Goal: Task Accomplishment & Management: Complete application form

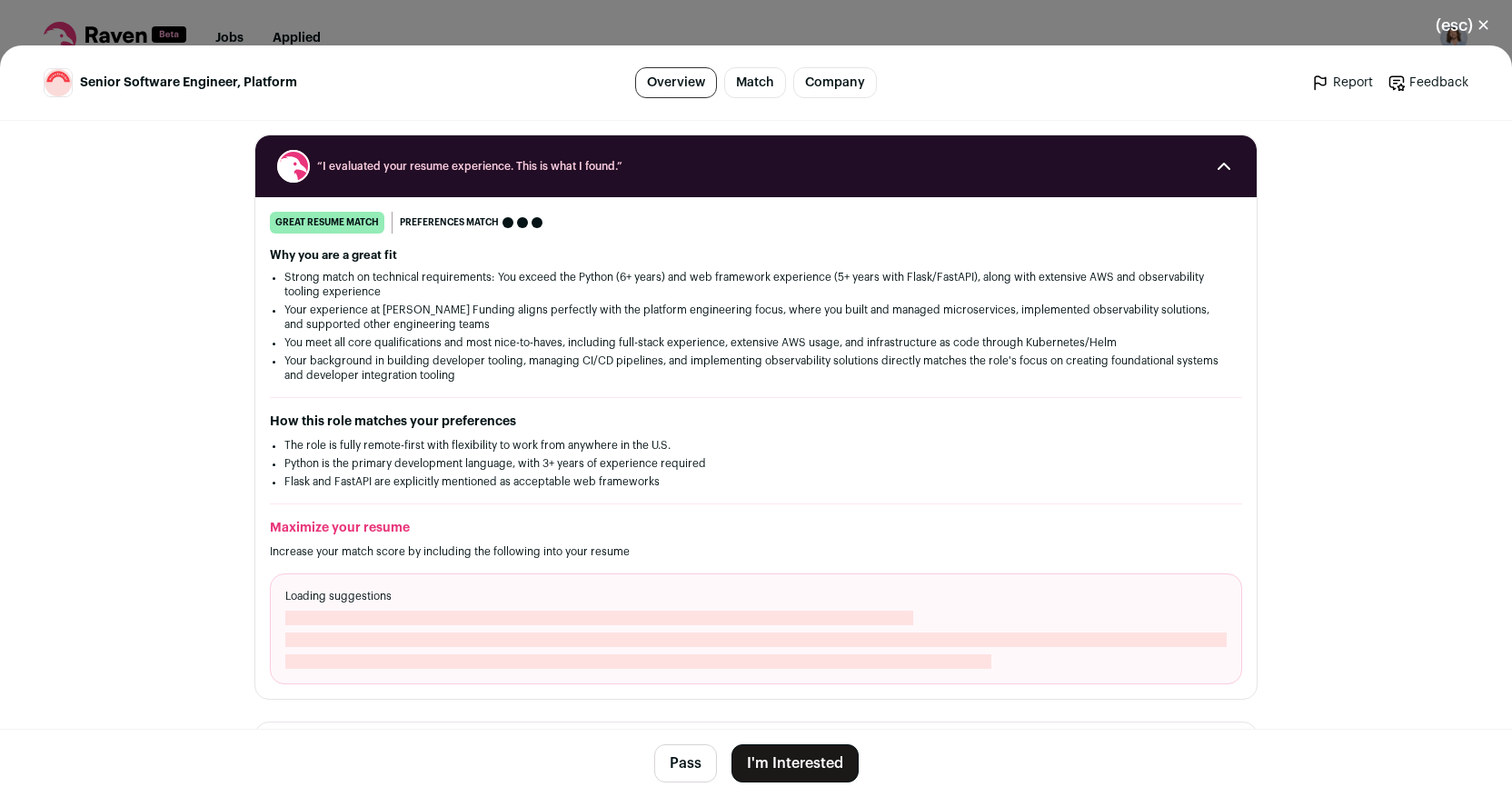
scroll to position [223, 0]
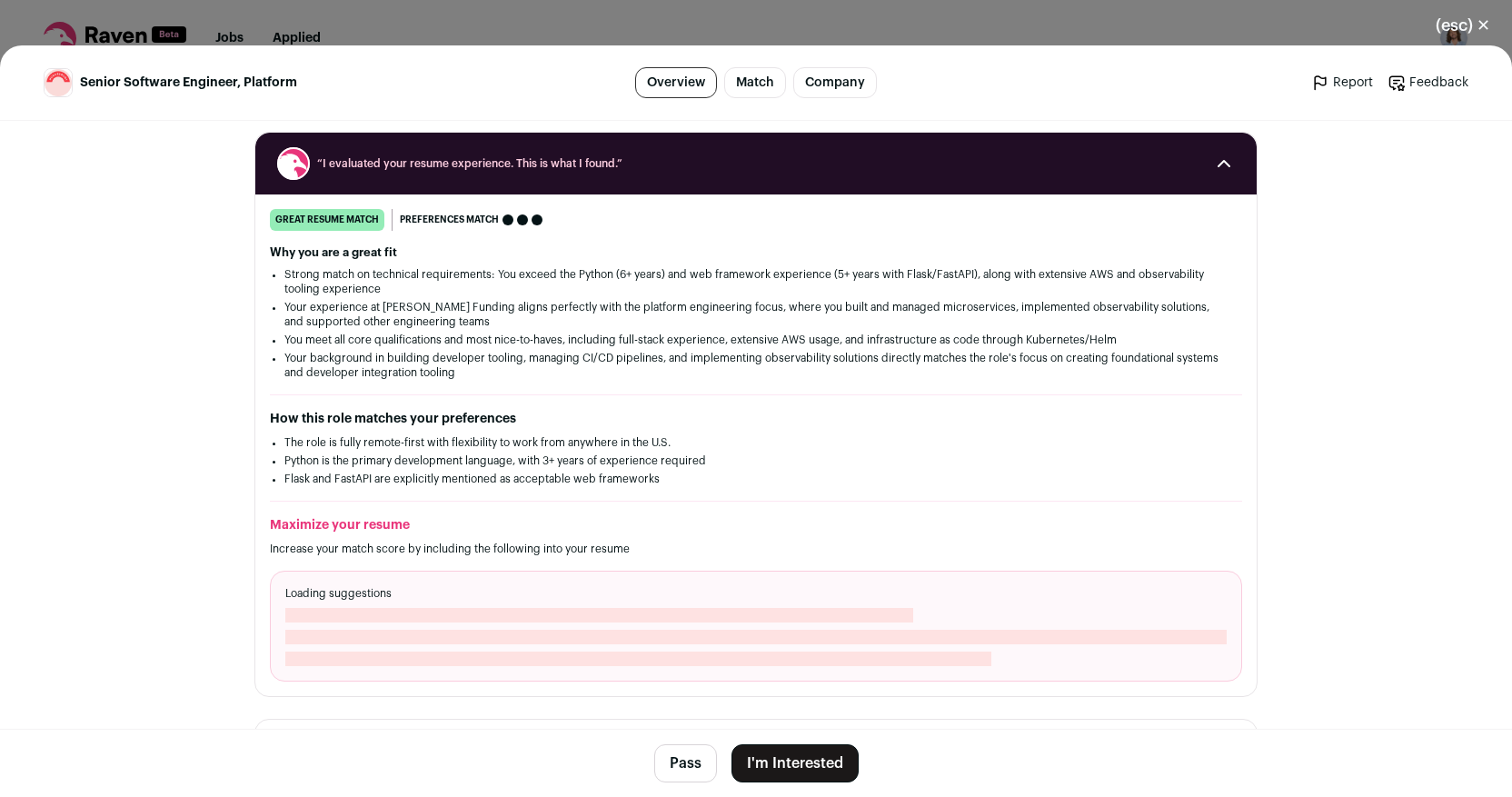
click at [770, 771] on button "I'm Interested" at bounding box center [795, 763] width 128 height 38
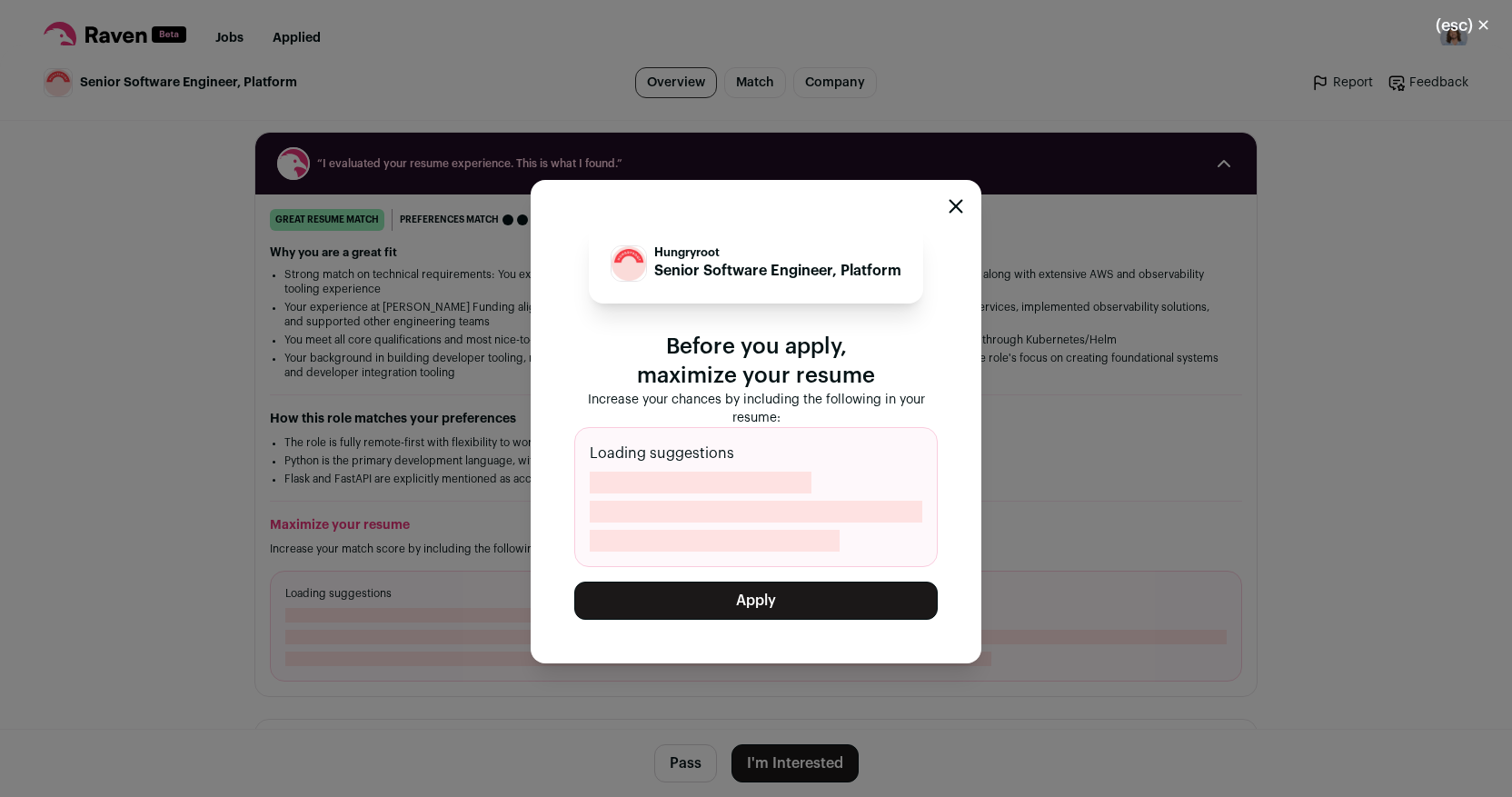
click at [962, 200] on icon "Close modal" at bounding box center [957, 206] width 12 height 12
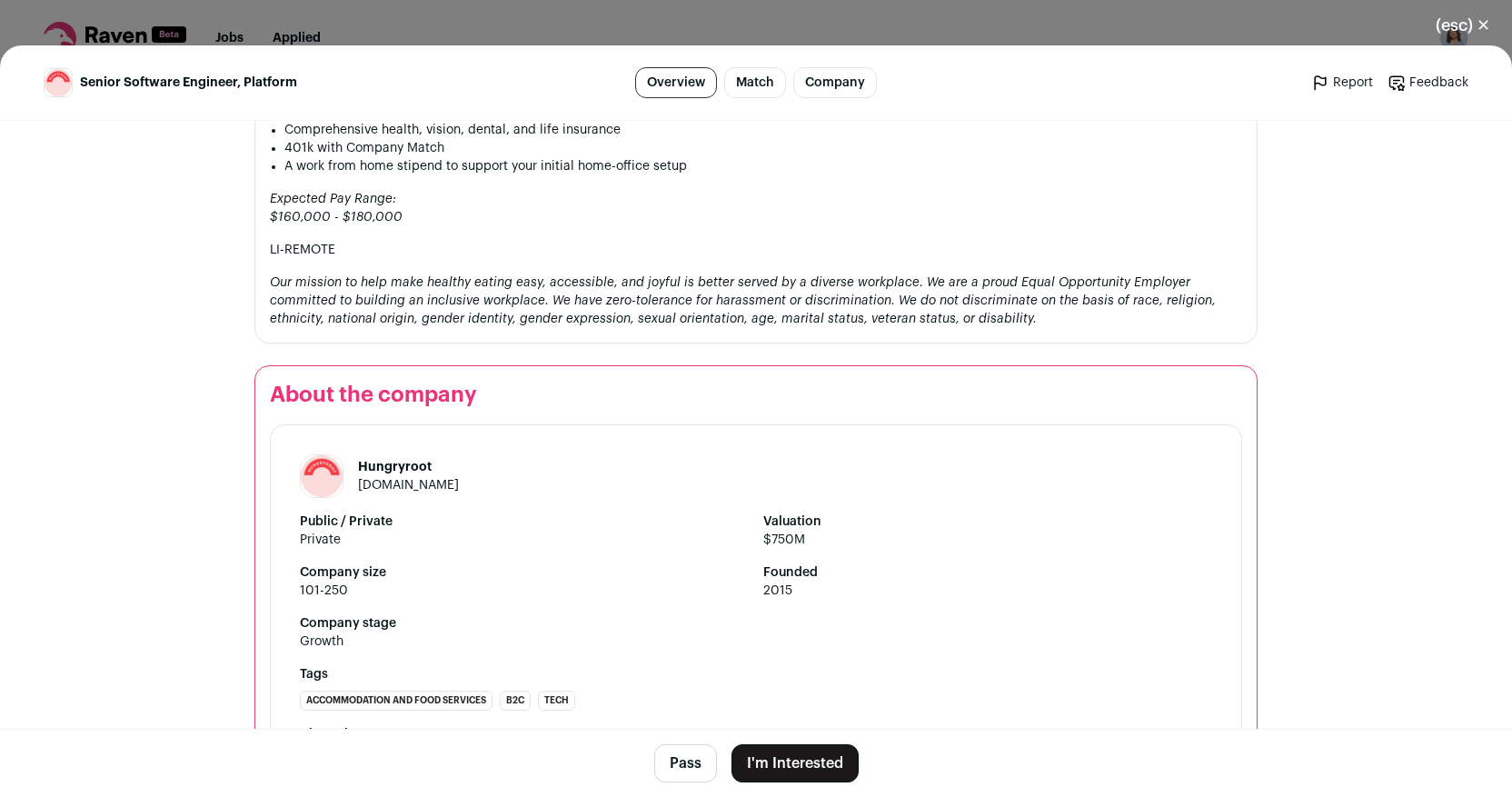
scroll to position [2092, 0]
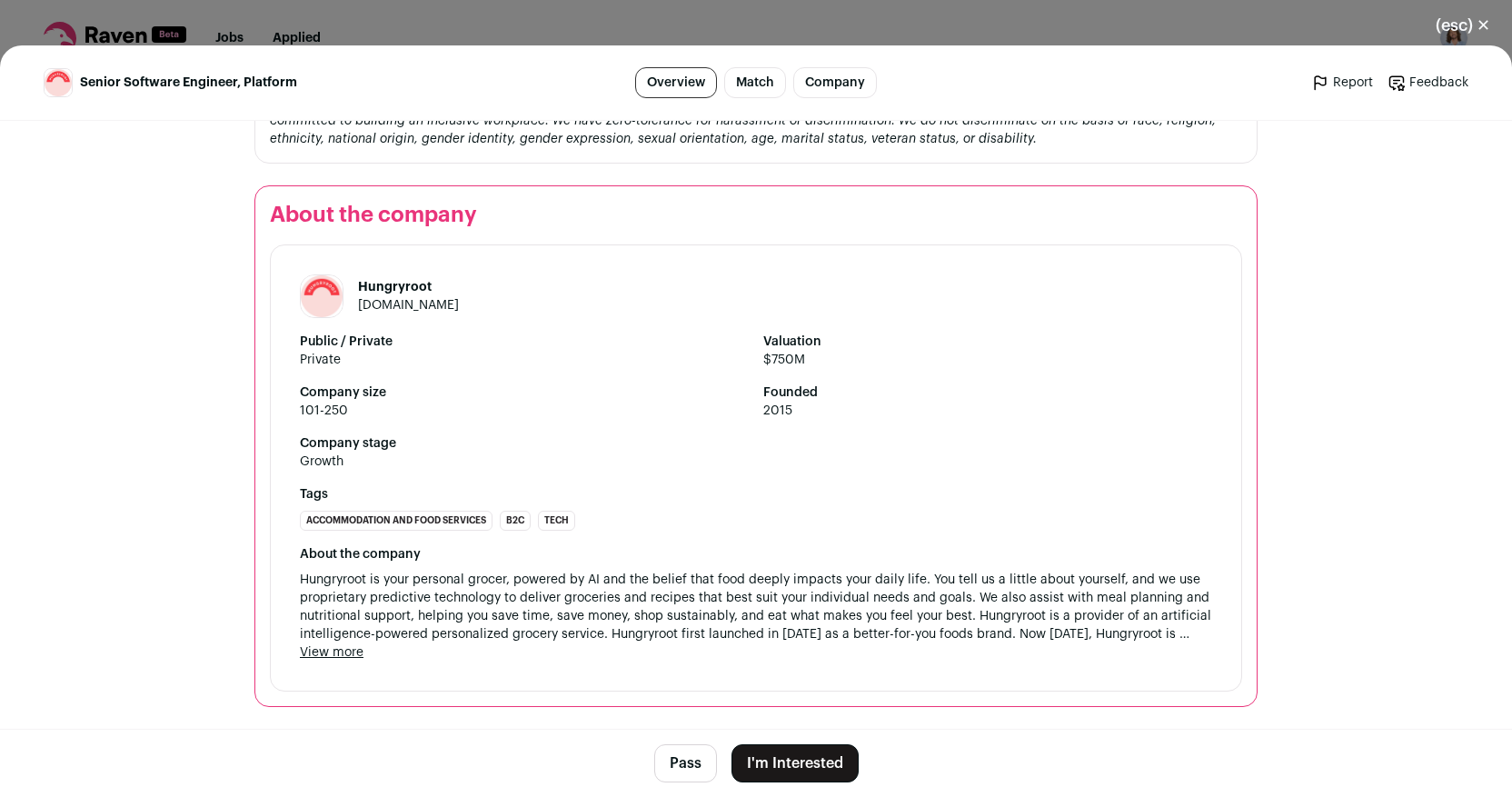
click at [1473, 23] on button "(esc) ✕" at bounding box center [1462, 25] width 98 height 40
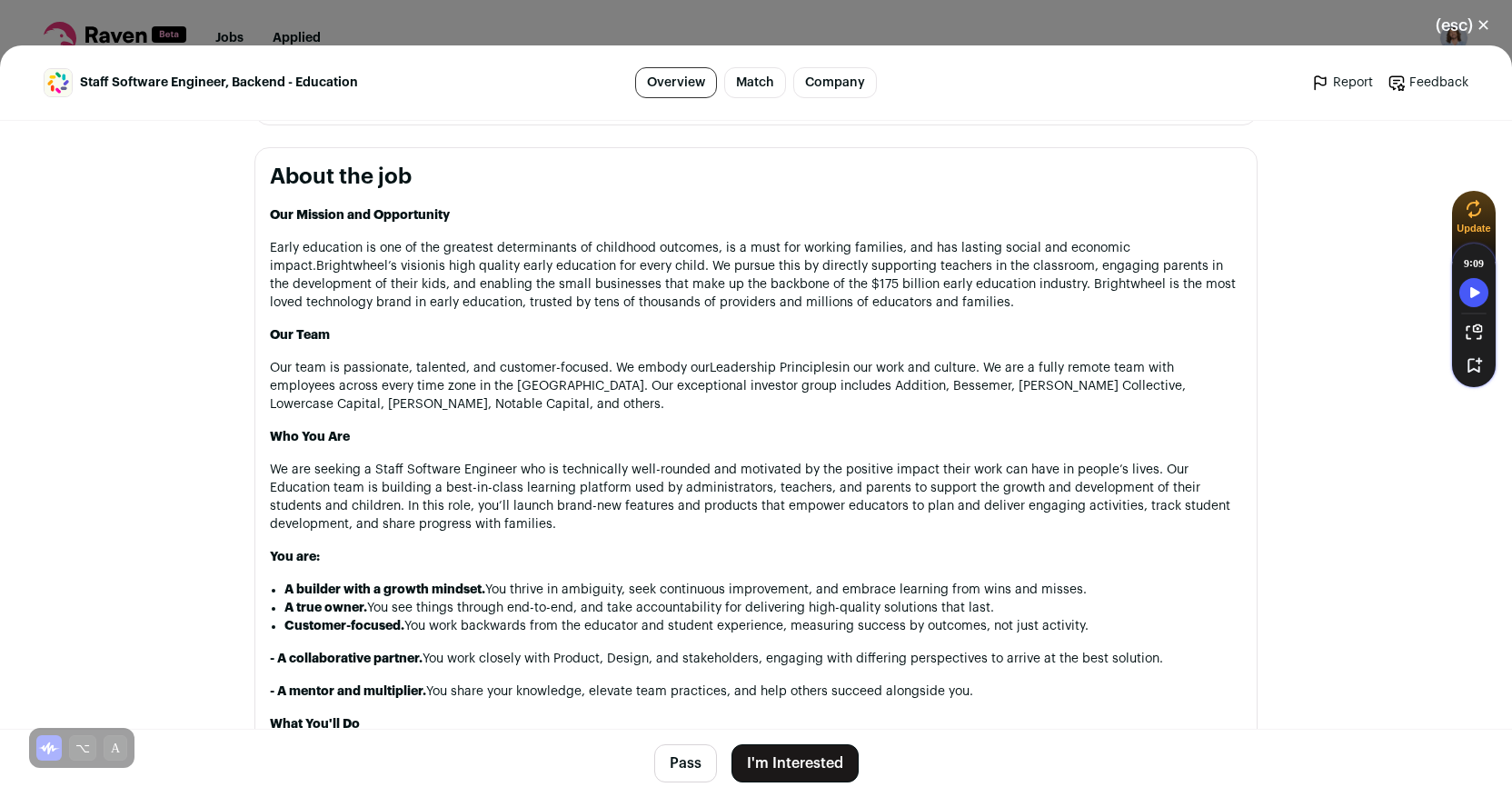
scroll to position [864, 0]
click at [1449, 24] on button "(esc) ✕" at bounding box center [1462, 25] width 98 height 40
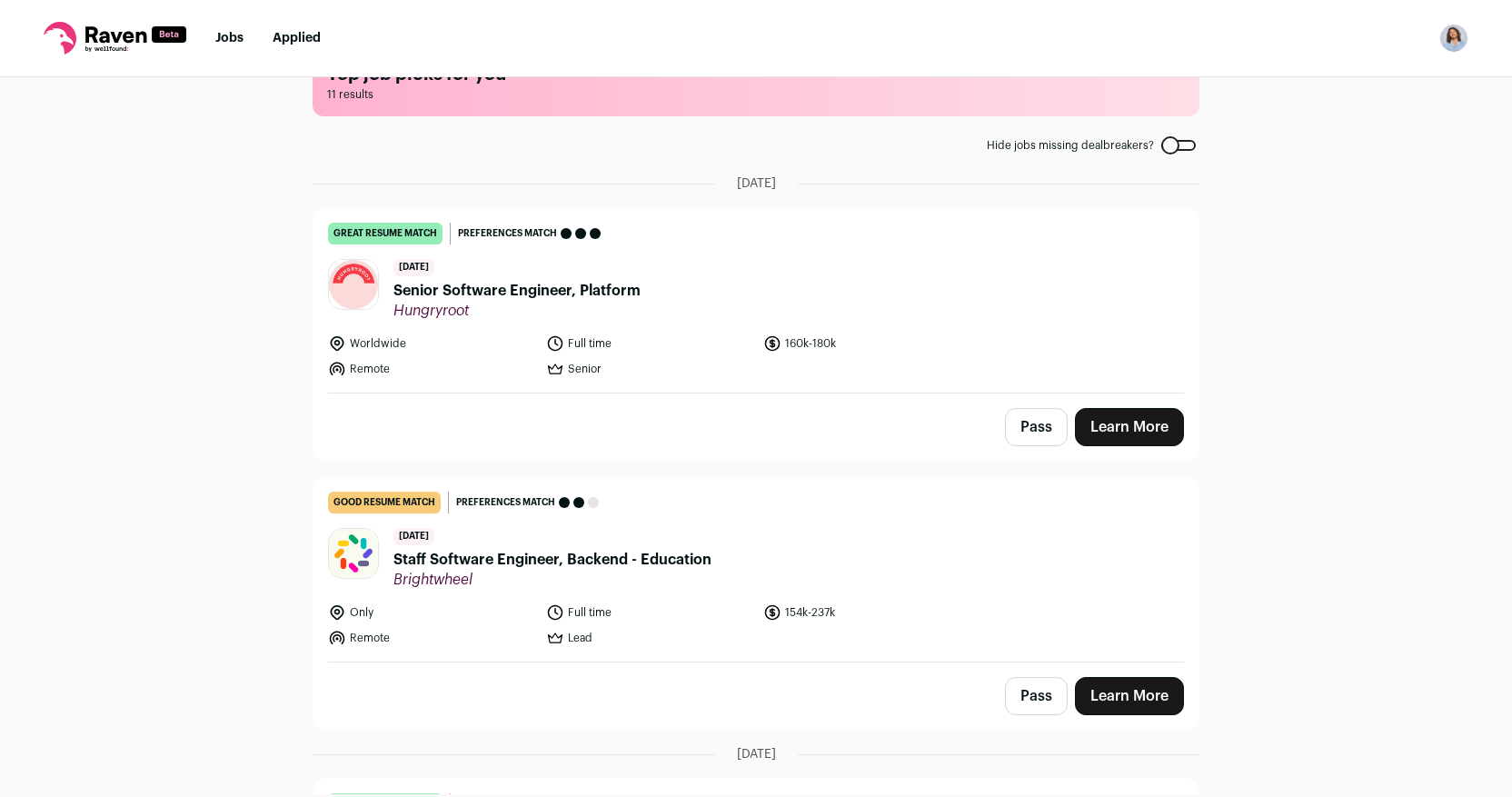
scroll to position [57, 0]
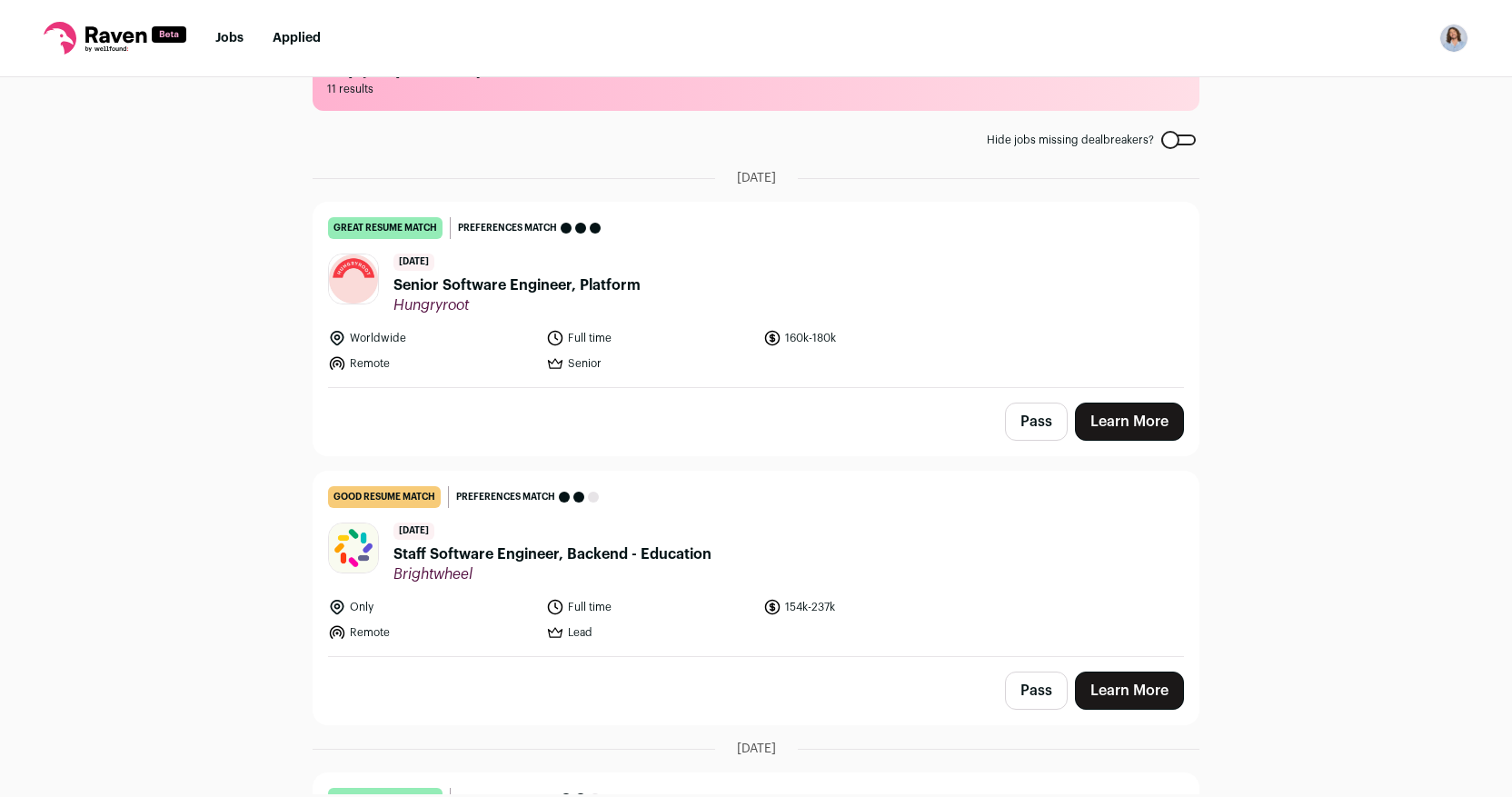
click at [1050, 425] on button "Pass" at bounding box center [1037, 421] width 62 height 38
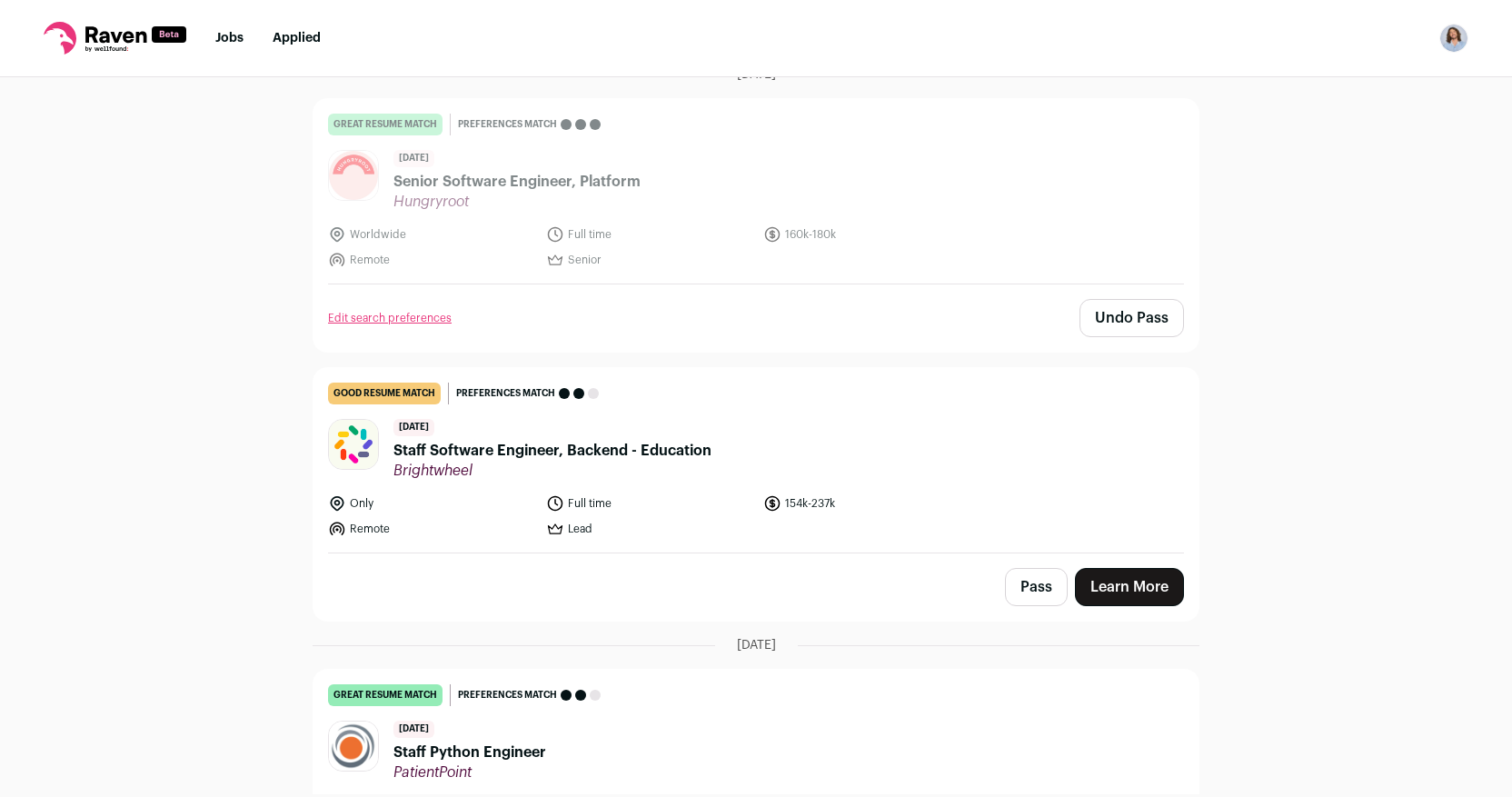
scroll to position [164, 0]
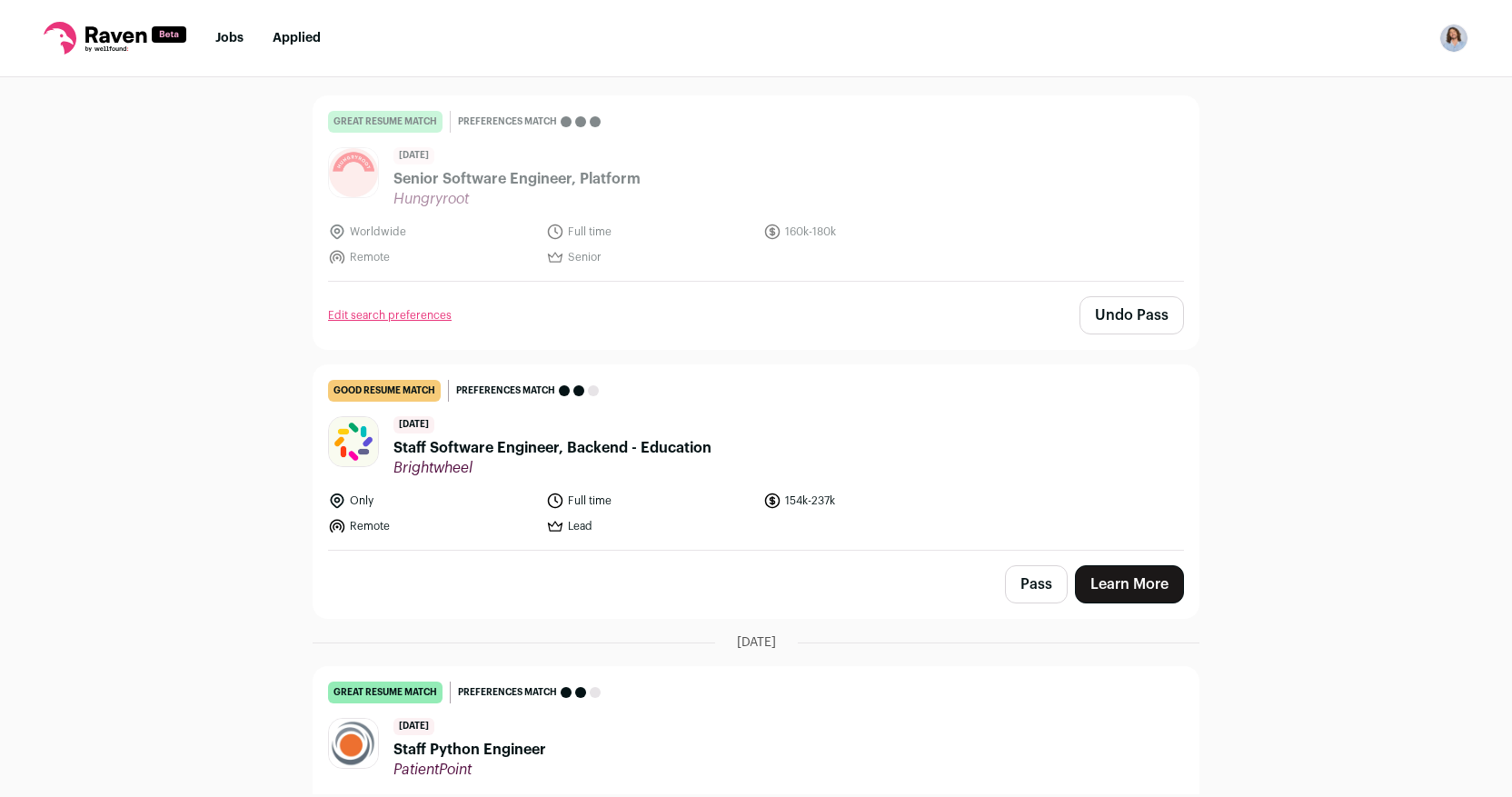
click at [1027, 587] on button "Pass" at bounding box center [1037, 584] width 62 height 38
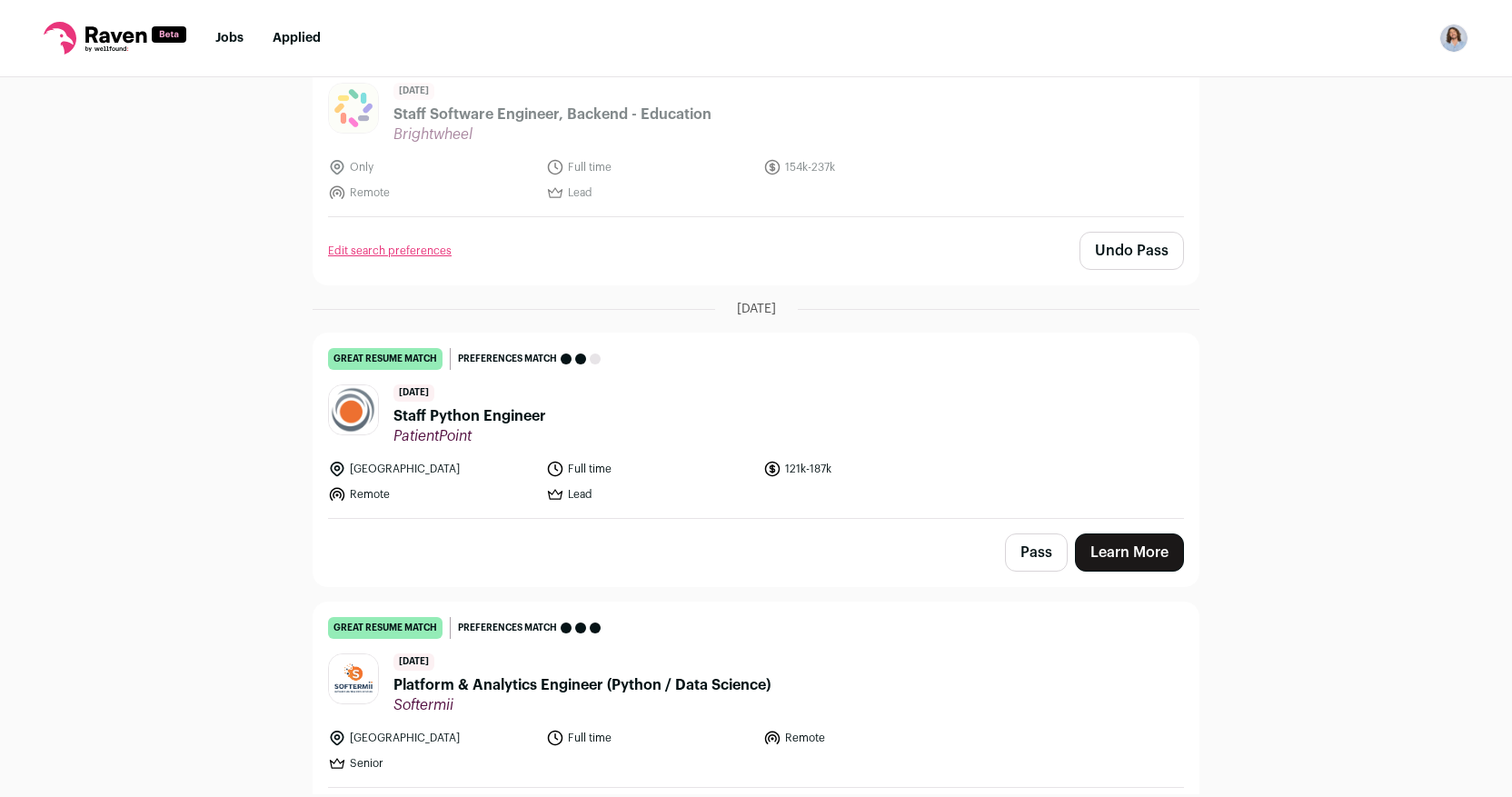
scroll to position [524, 0]
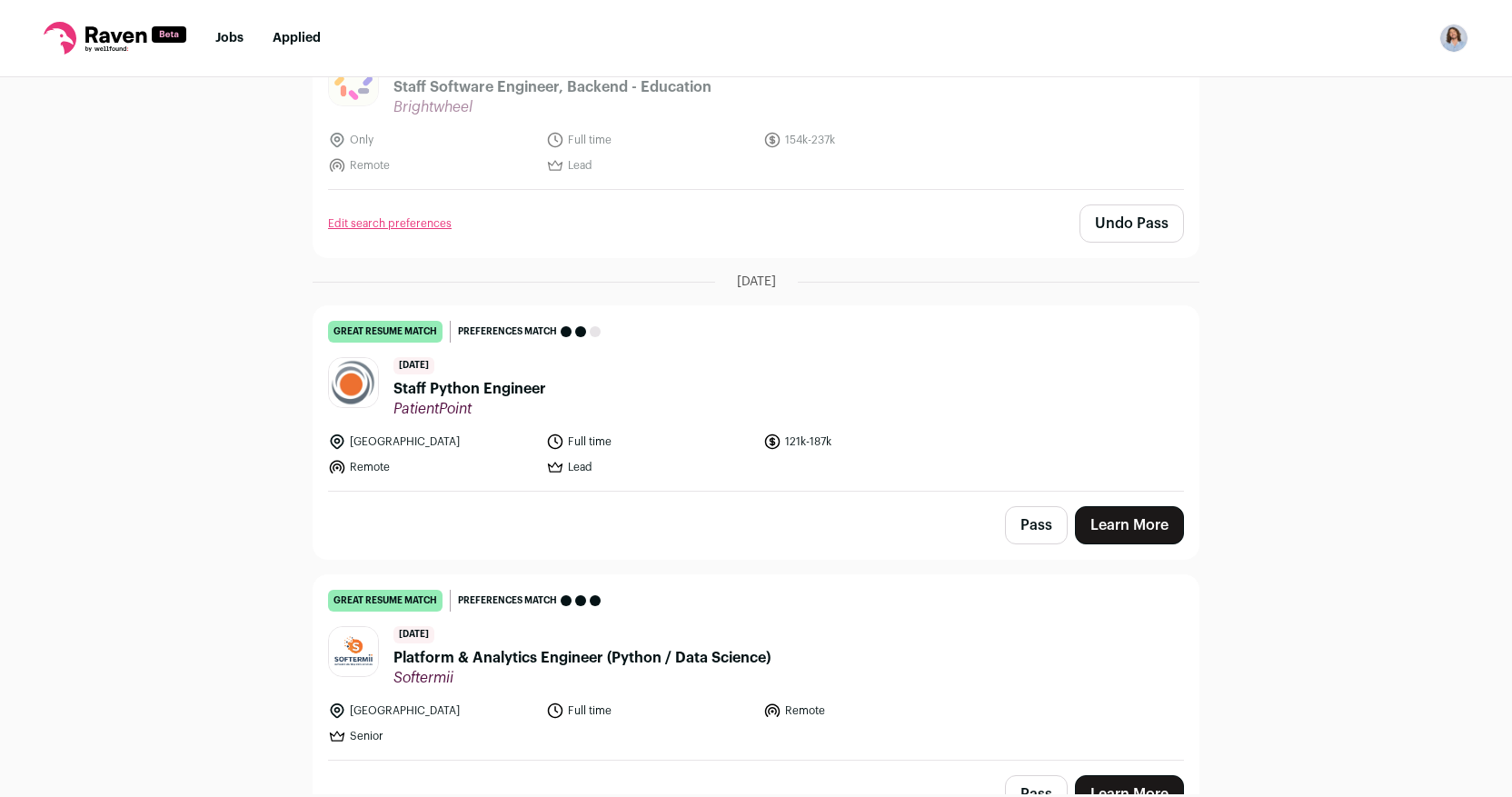
click at [1028, 533] on button "Pass" at bounding box center [1037, 525] width 62 height 38
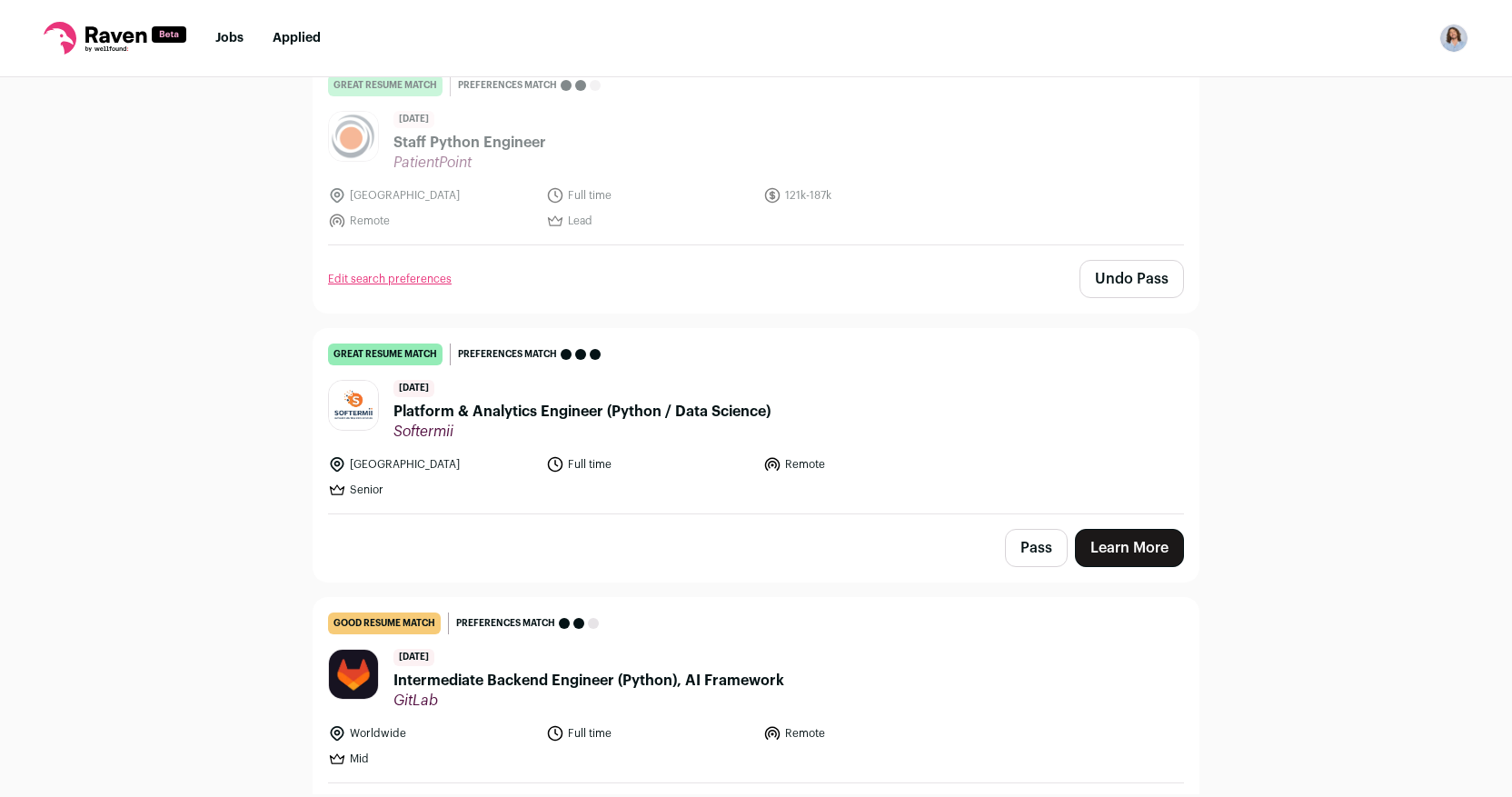
scroll to position [790, 0]
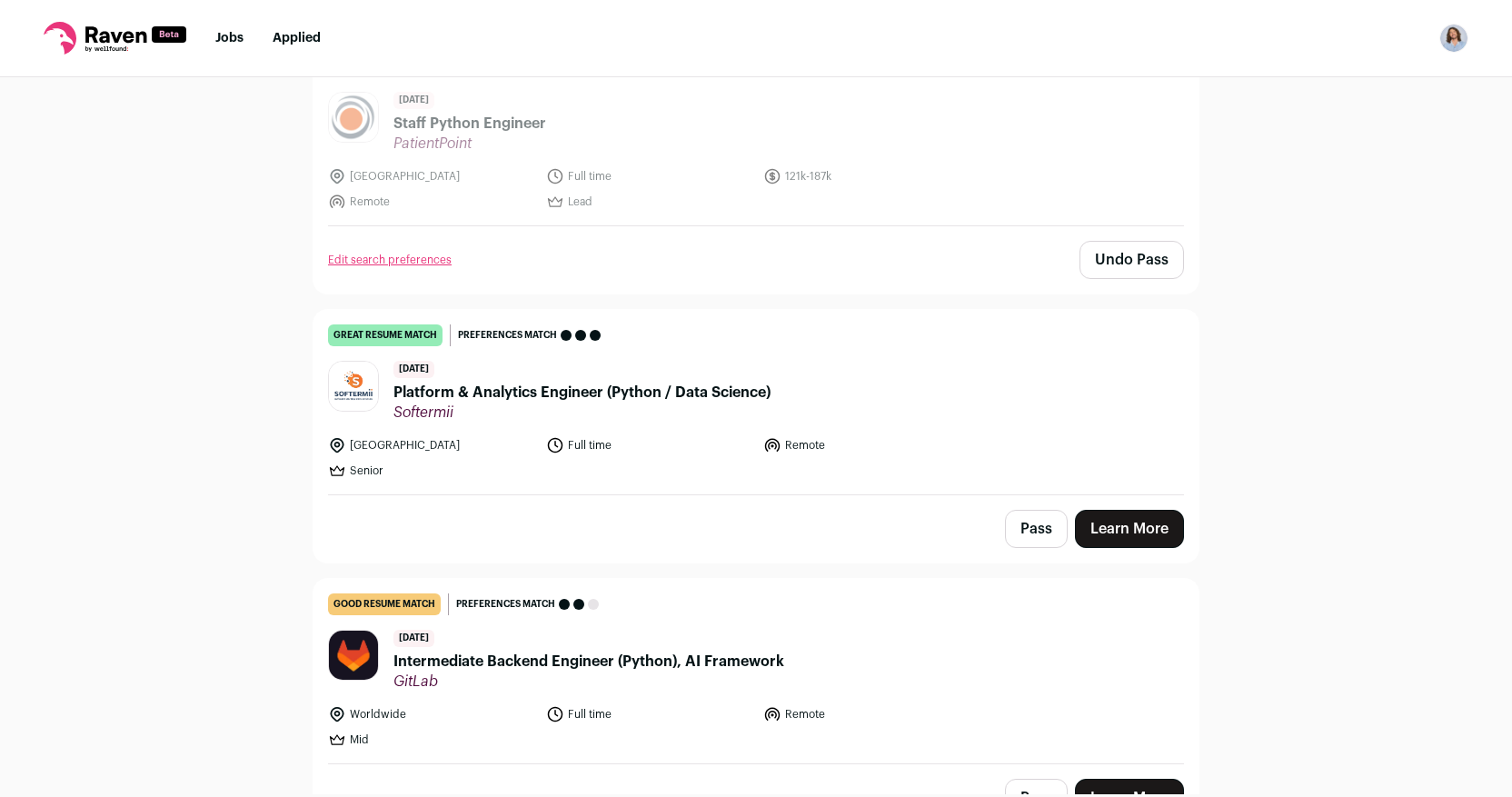
click at [571, 391] on span "Platform & Analytics Engineer (Python / Data Science)" at bounding box center [582, 393] width 377 height 21
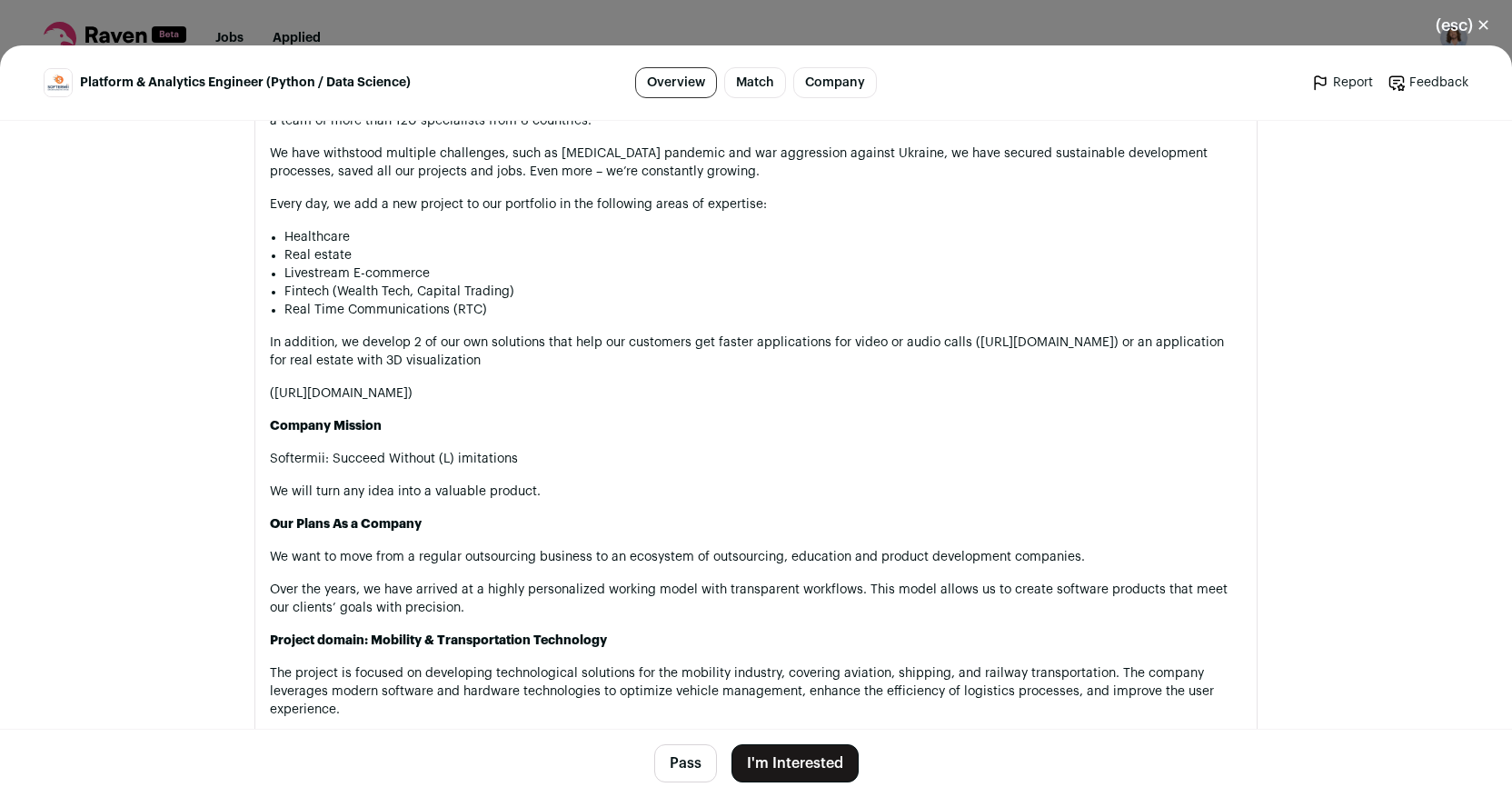
scroll to position [1054, 0]
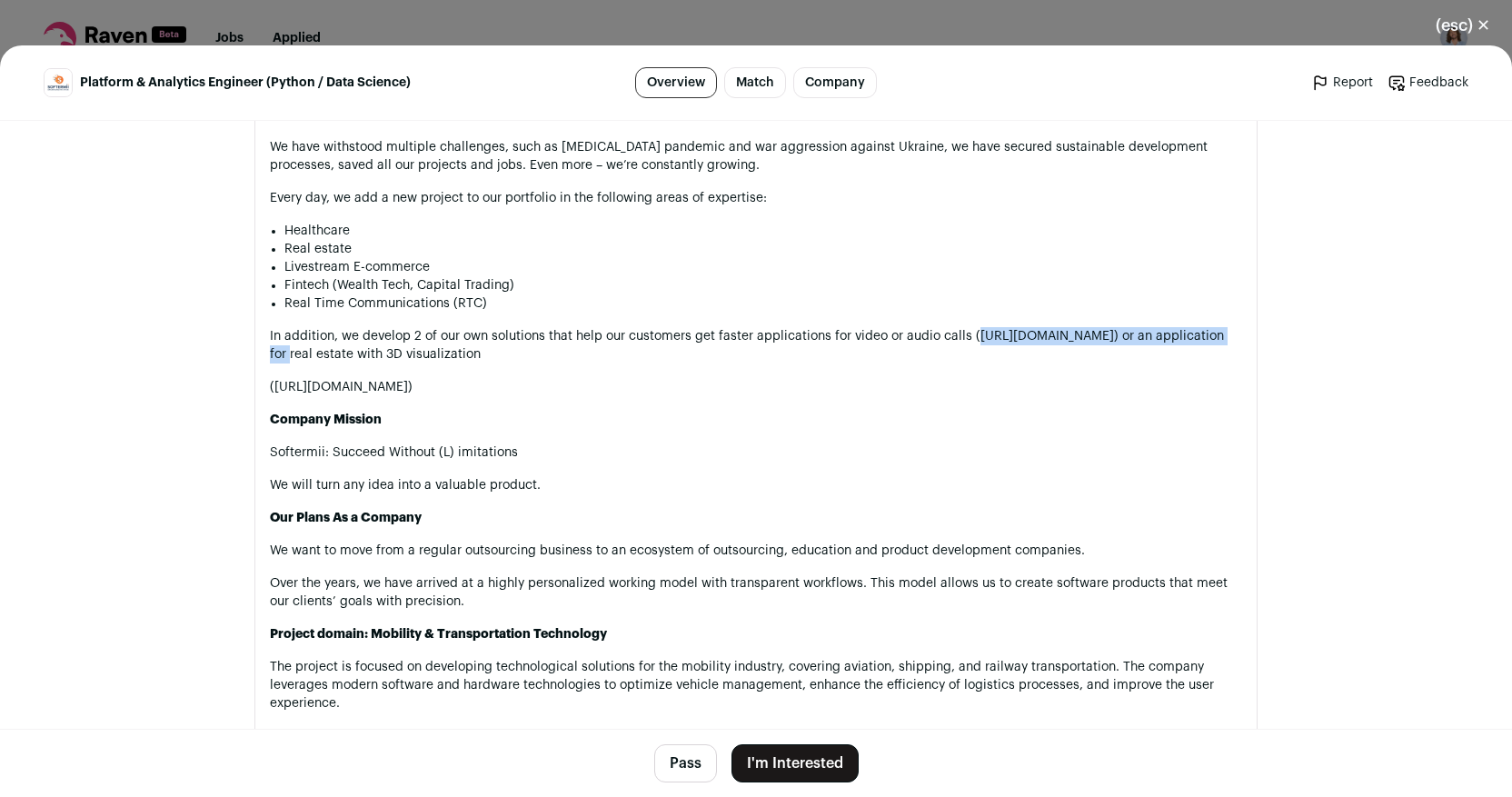
drag, startPoint x: 972, startPoint y: 342, endPoint x: 1228, endPoint y: 345, distance: 256.0
click at [1228, 345] on p "In addition, we develop 2 of our own solutions that help our customers get fast…" at bounding box center [756, 345] width 972 height 36
copy p "[URL][DOMAIN_NAME]"
drag, startPoint x: 277, startPoint y: 386, endPoint x: 544, endPoint y: 387, distance: 267.0
click at [544, 387] on p "([URL][DOMAIN_NAME])" at bounding box center [756, 387] width 972 height 19
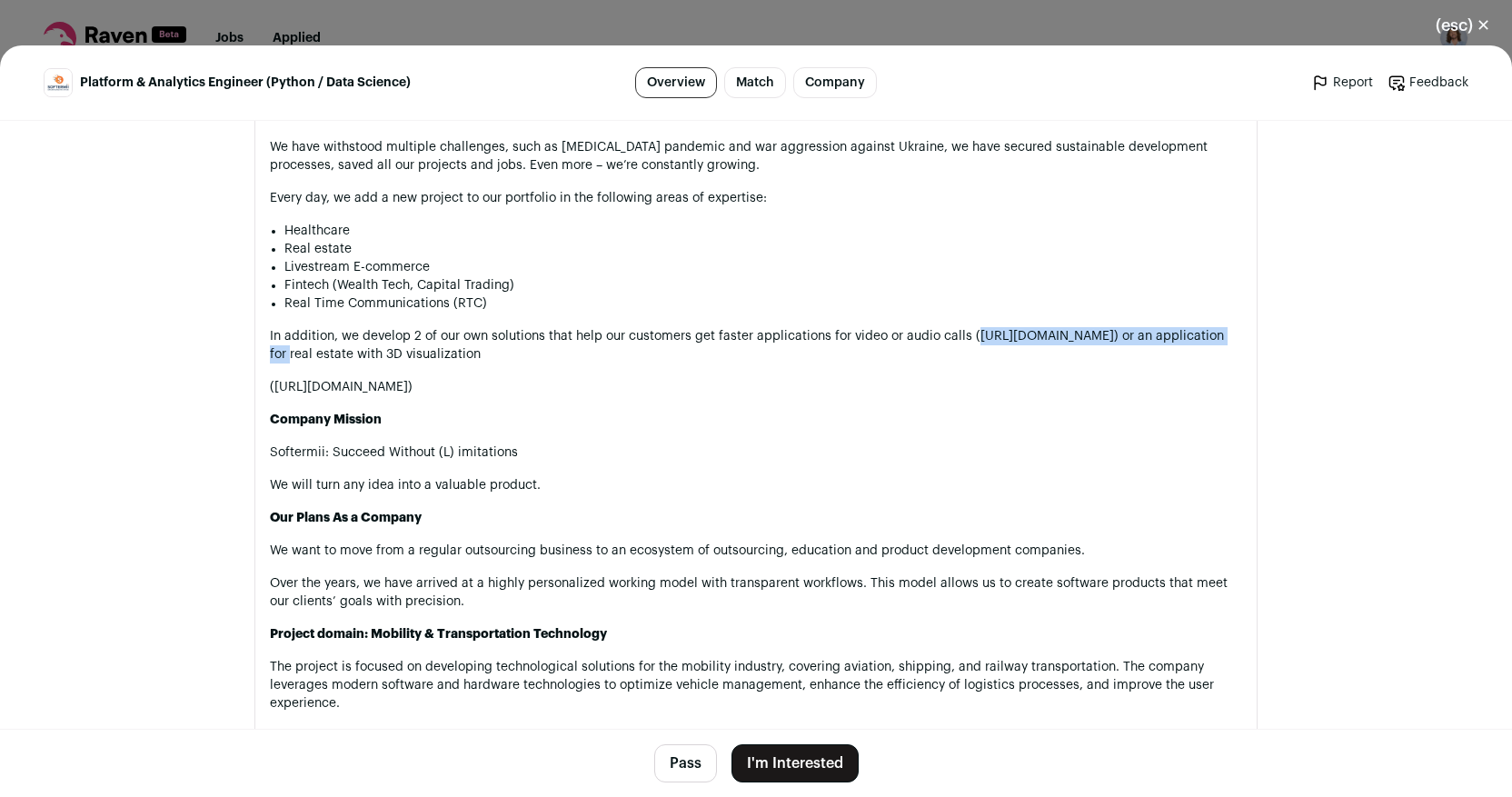
copy p "[URL][DOMAIN_NAME]"
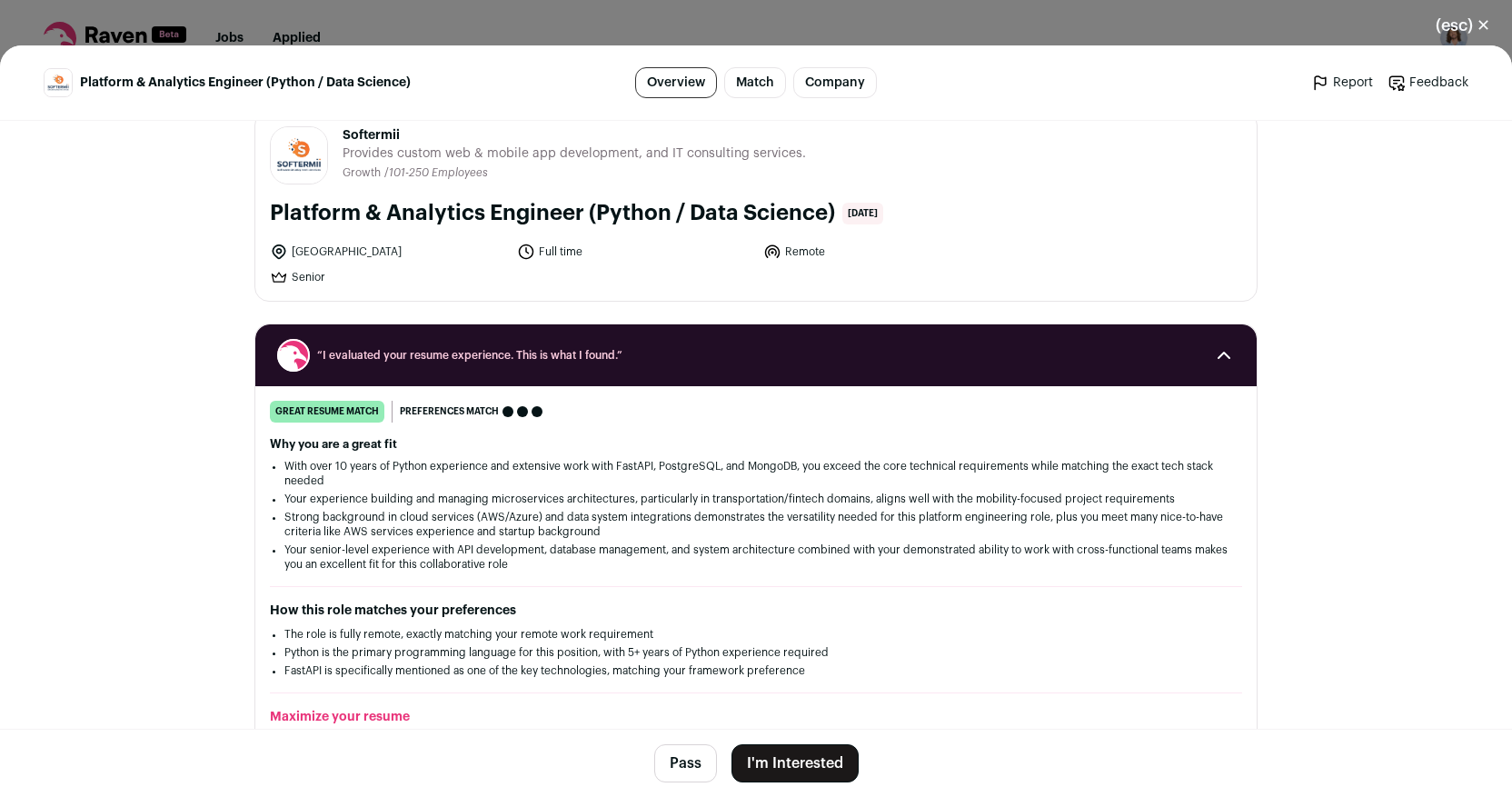
scroll to position [0, 0]
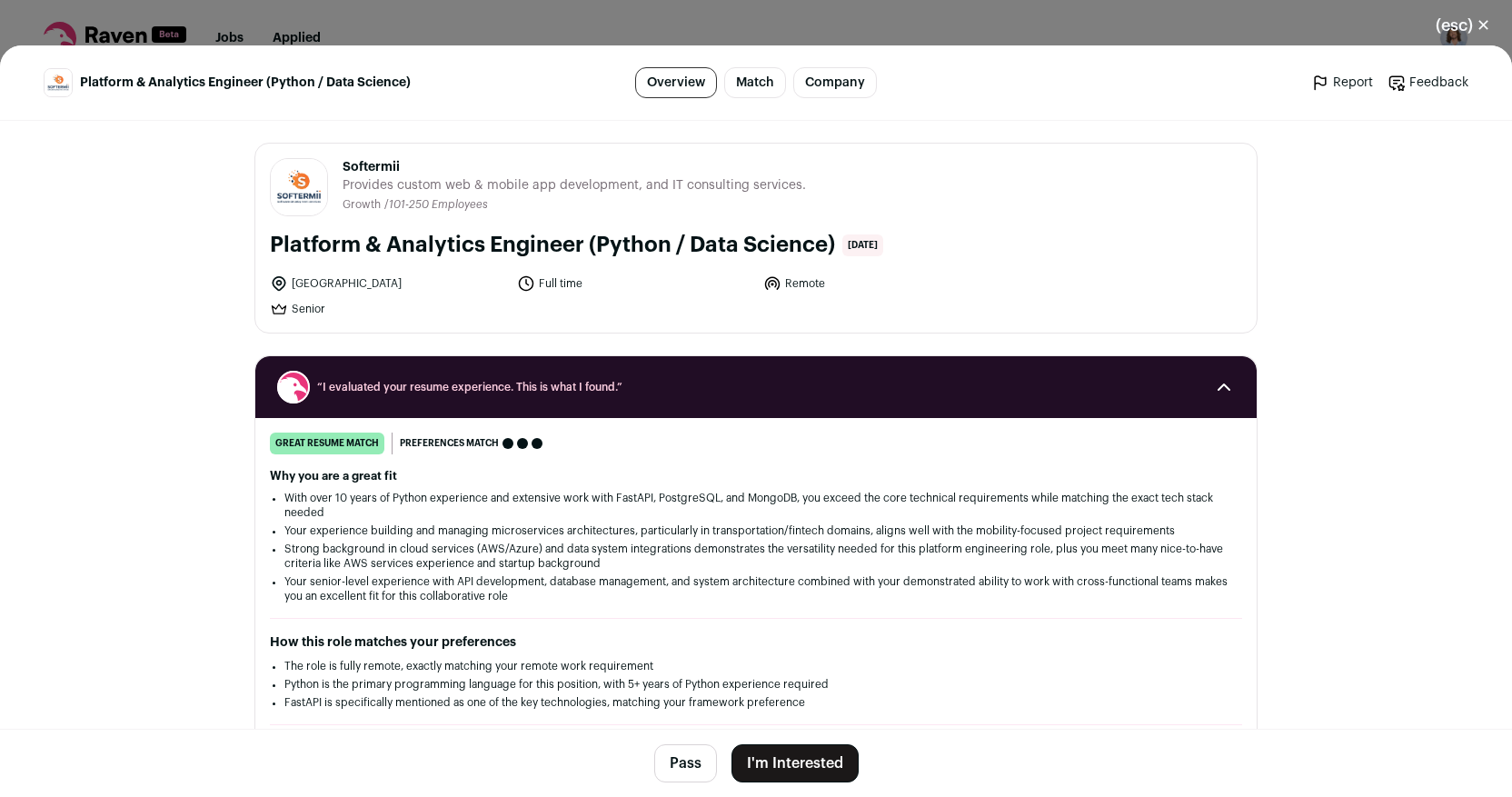
click at [1478, 20] on button "(esc) ✕" at bounding box center [1462, 25] width 98 height 40
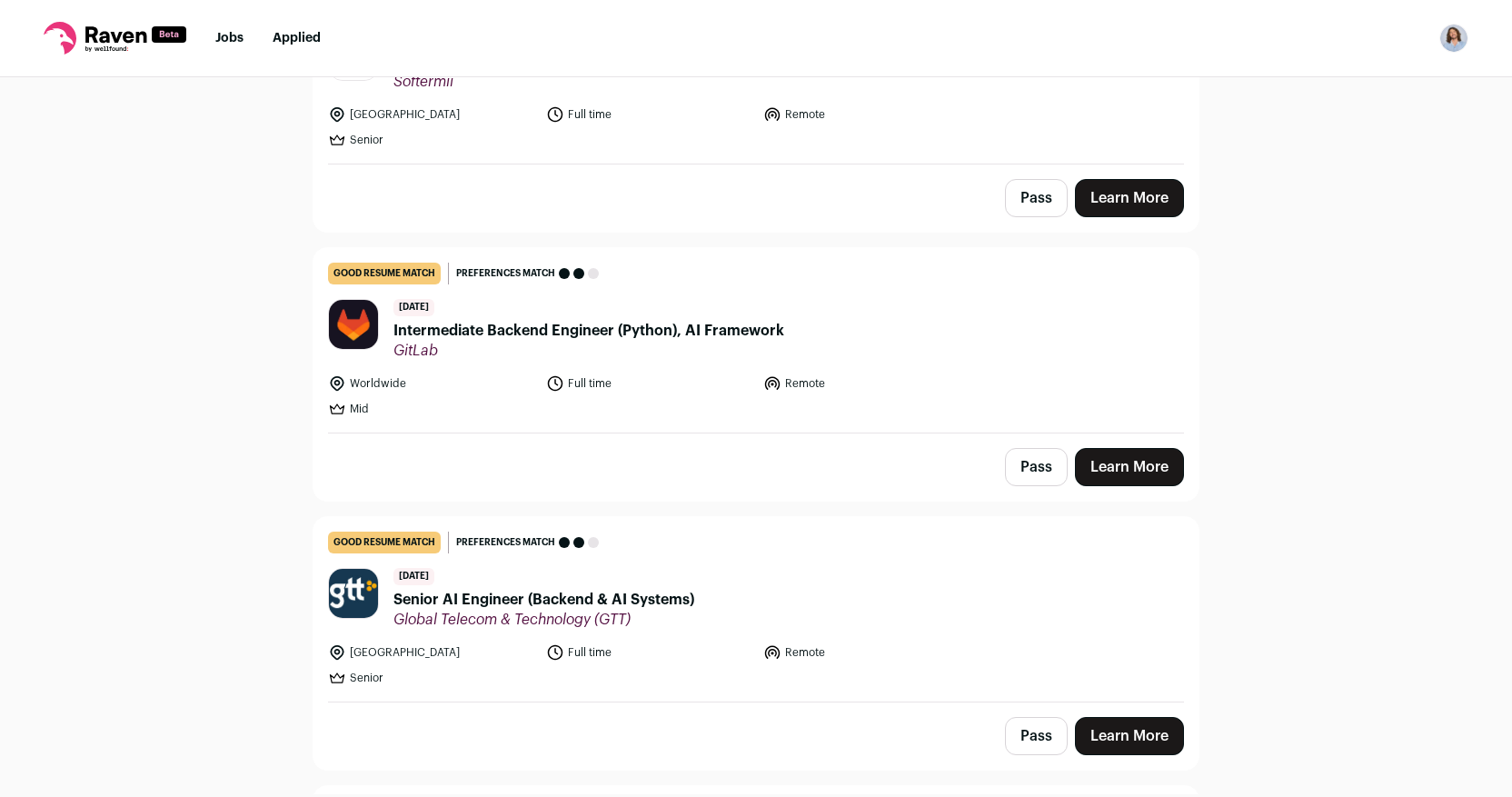
scroll to position [1159, 0]
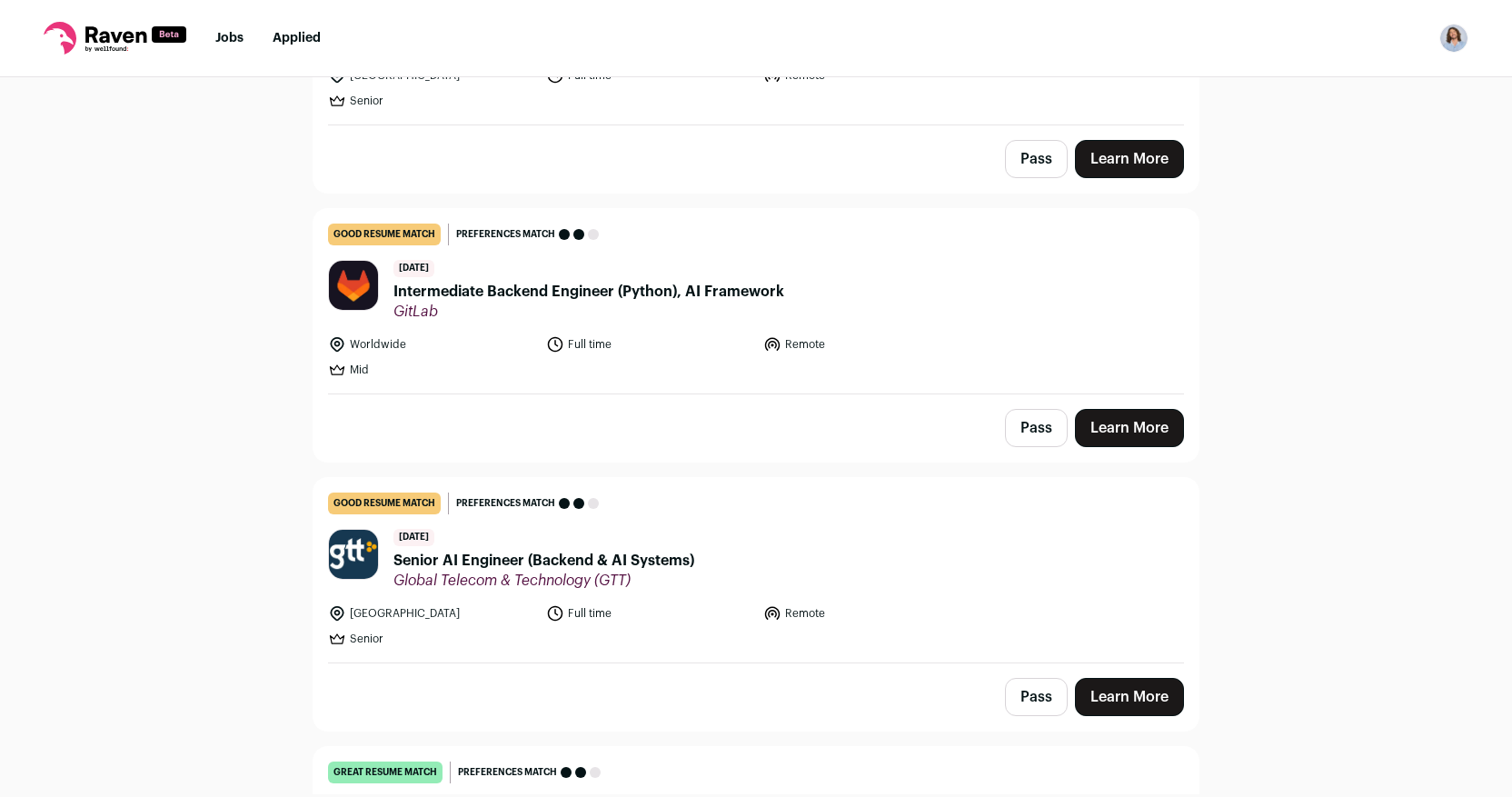
click at [565, 297] on span "Intermediate Backend Engineer (Python), AI Framework" at bounding box center [588, 291] width 391 height 21
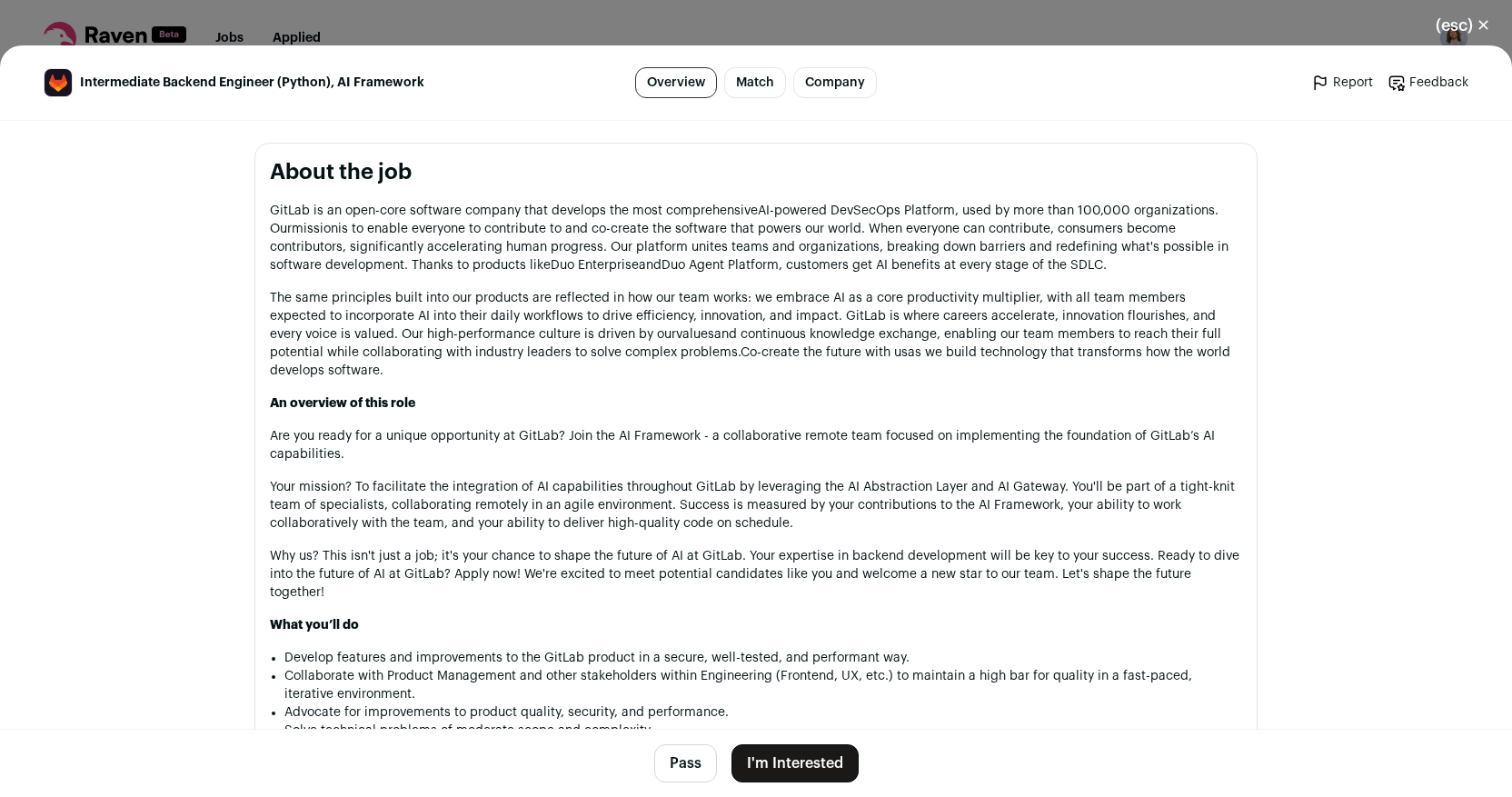
scroll to position [791, 0]
click at [1466, 29] on button "(esc) ✕" at bounding box center [1462, 25] width 98 height 40
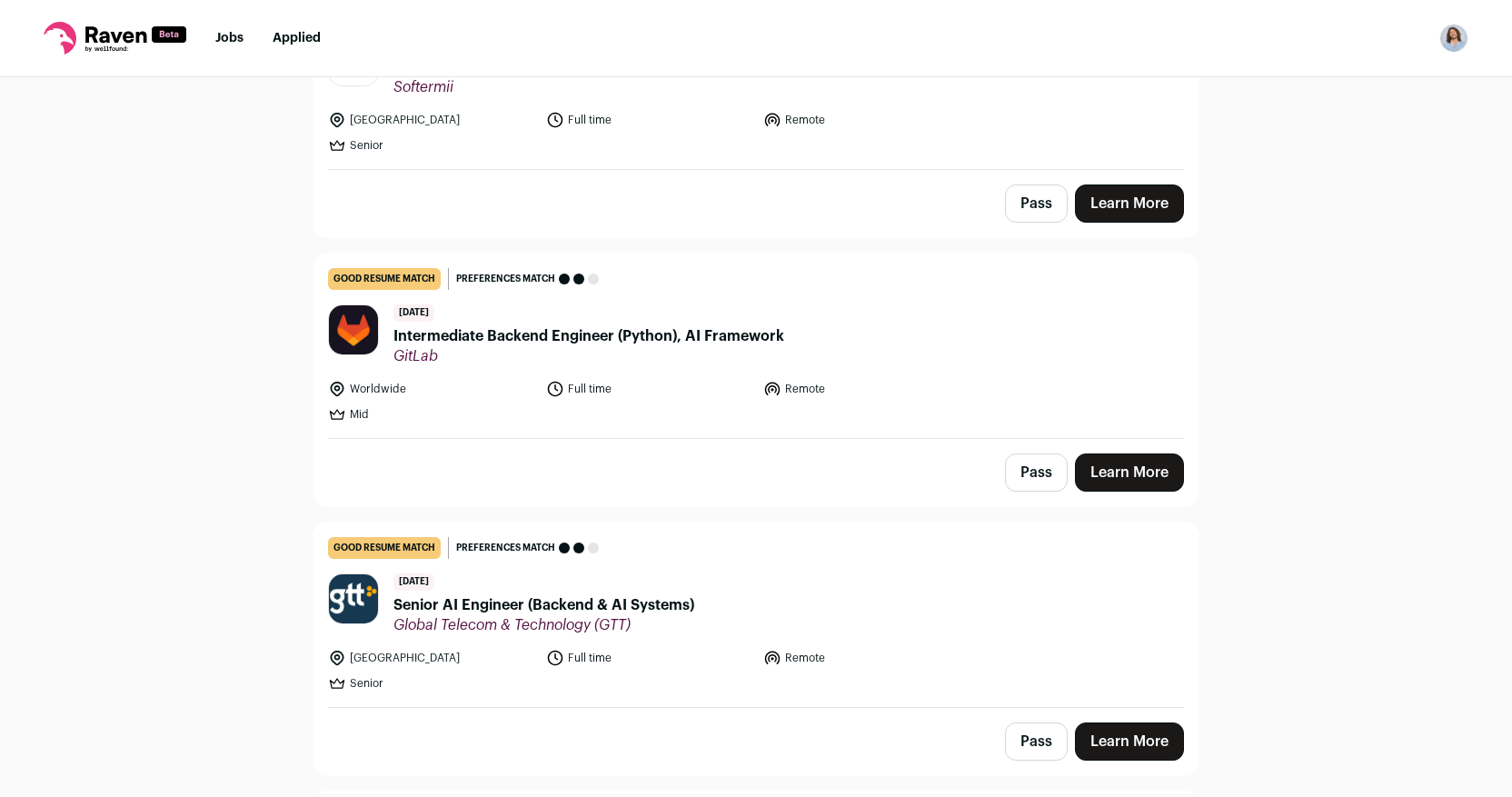
scroll to position [1014, 0]
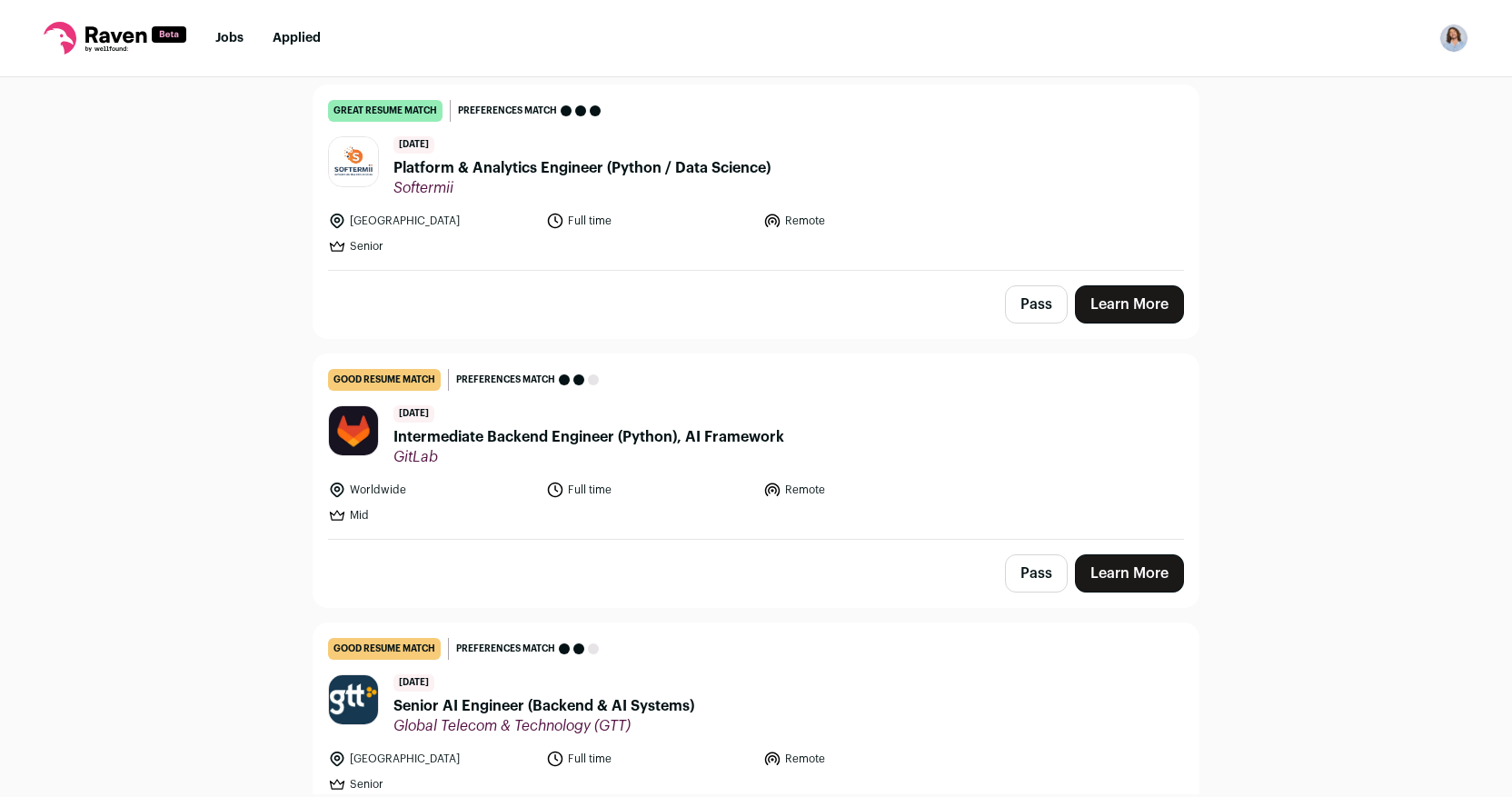
click at [669, 438] on span "Intermediate Backend Engineer (Python), AI Framework" at bounding box center [588, 436] width 391 height 21
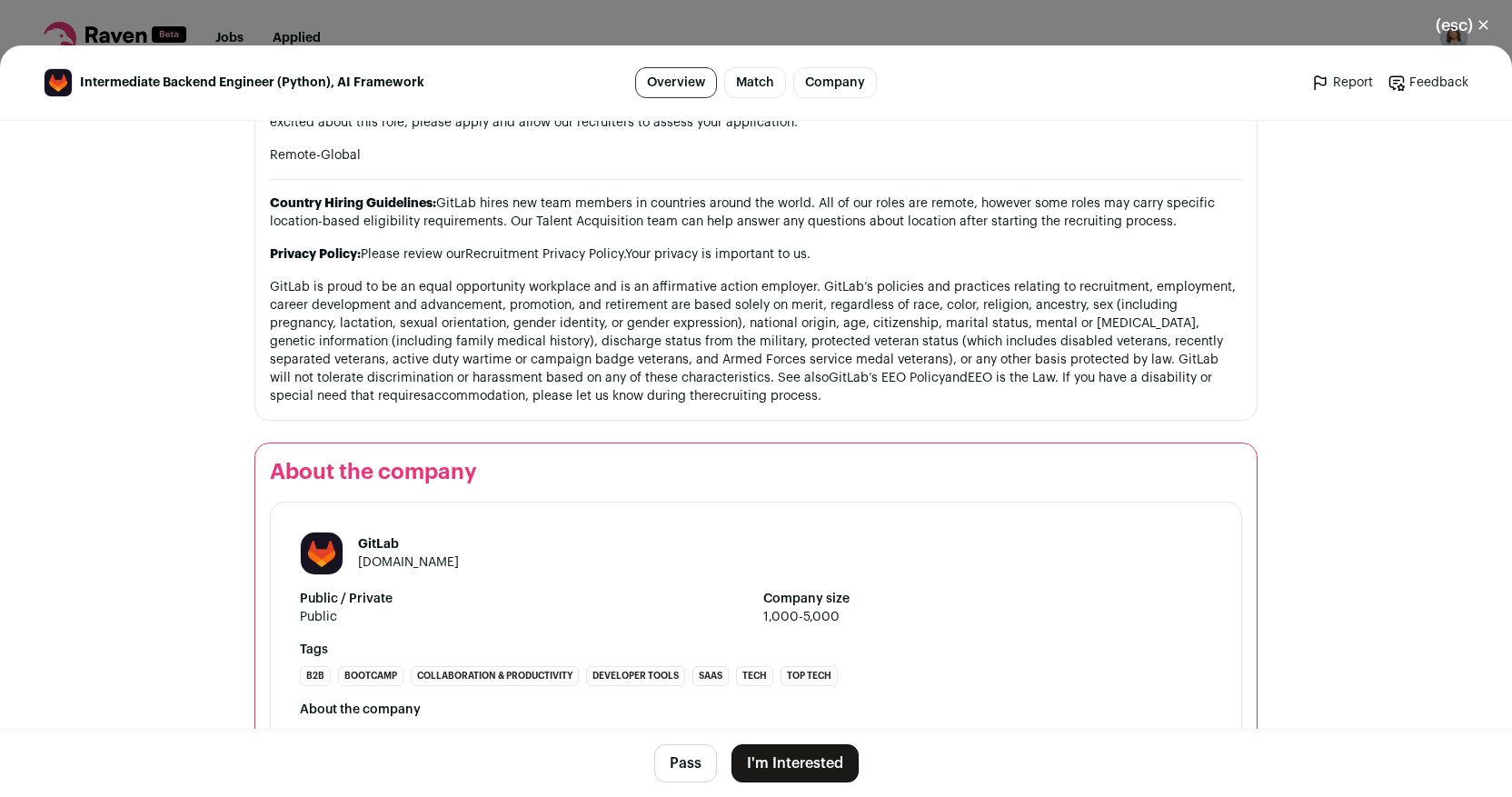
scroll to position [2250, 0]
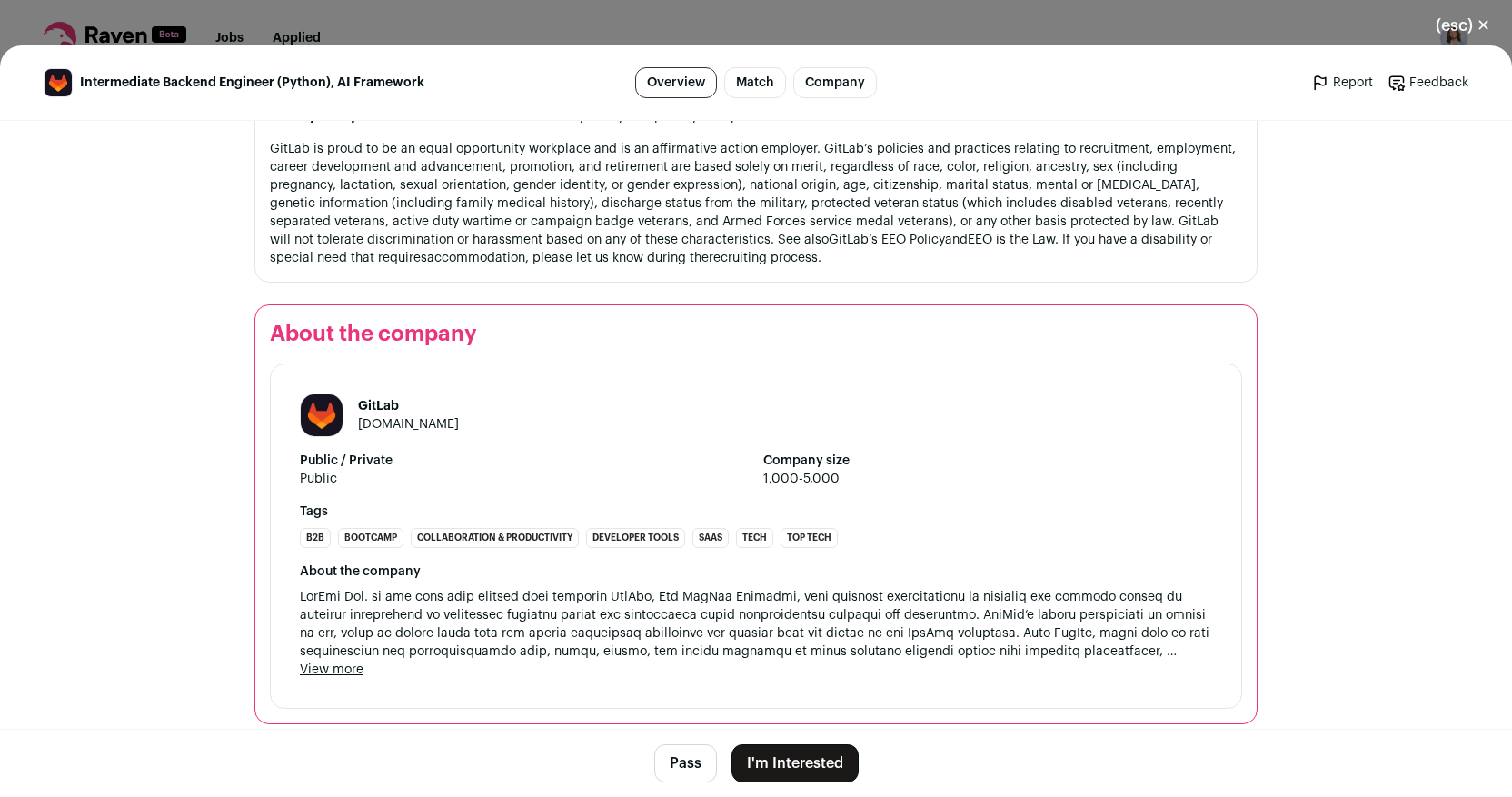
click at [1446, 22] on button "(esc) ✕" at bounding box center [1462, 25] width 98 height 40
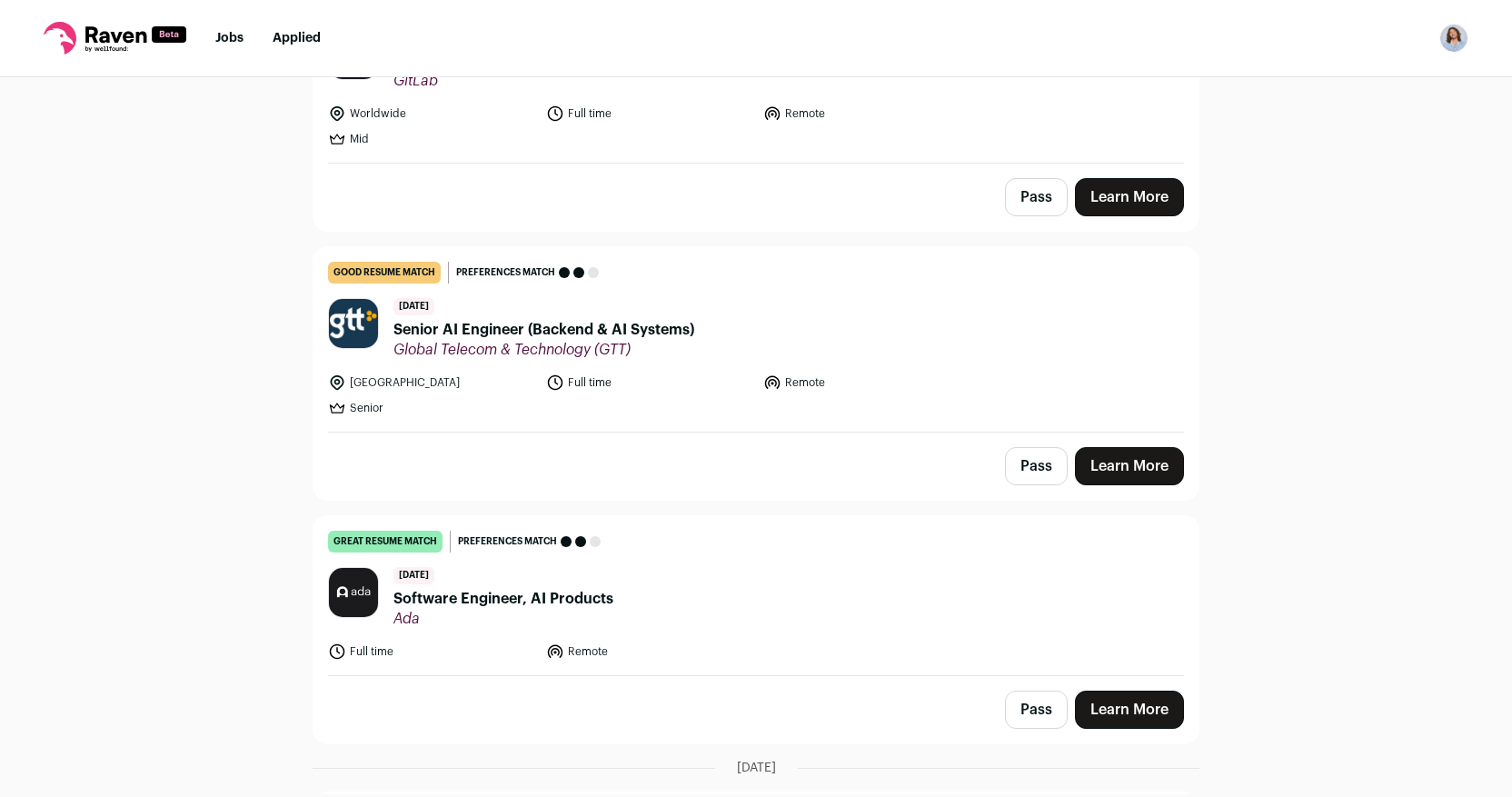
scroll to position [1391, 0]
click at [659, 329] on span "Senior AI Engineer (Backend & AI Systems)" at bounding box center [544, 328] width 301 height 21
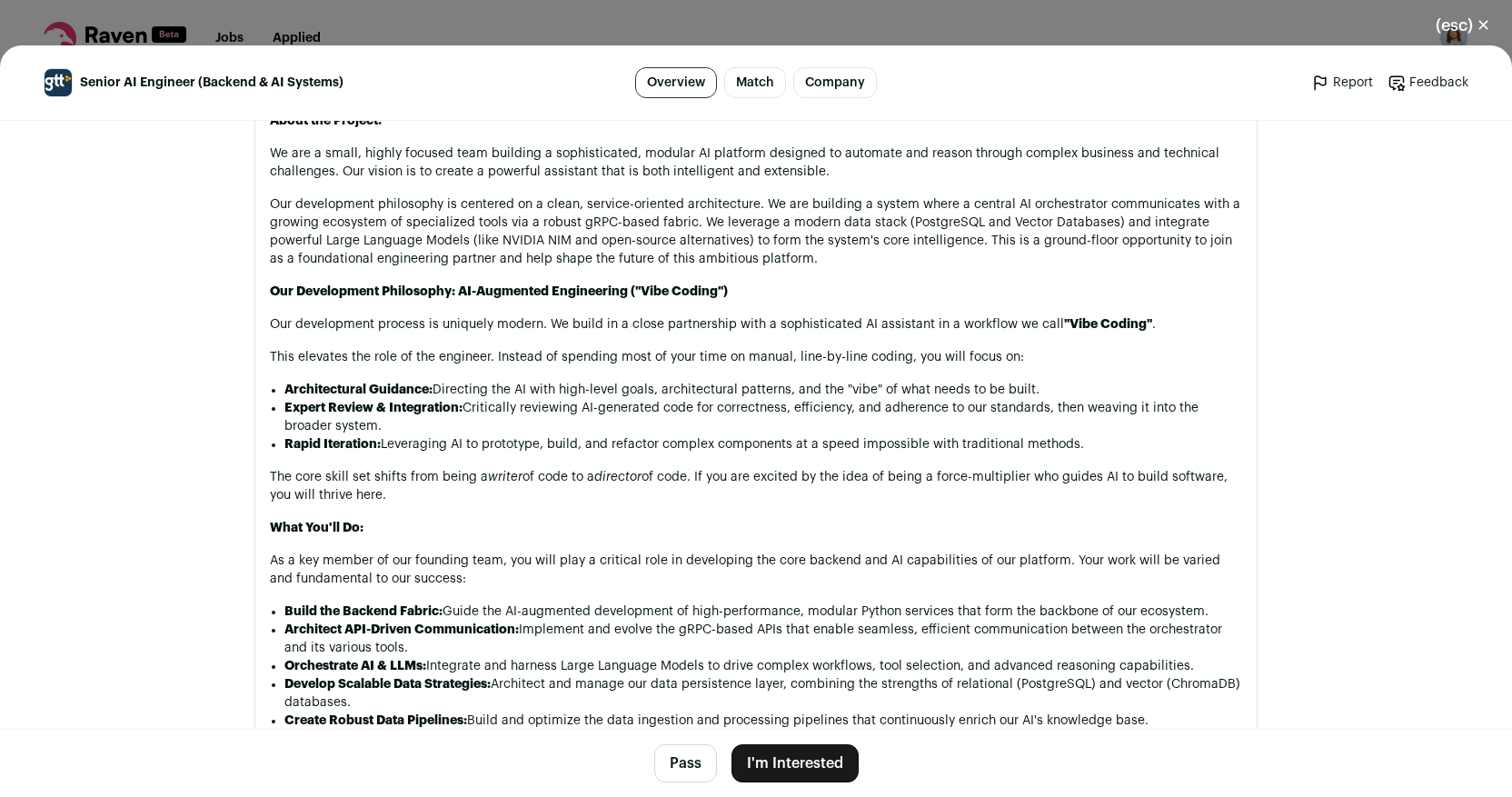
scroll to position [1187, 0]
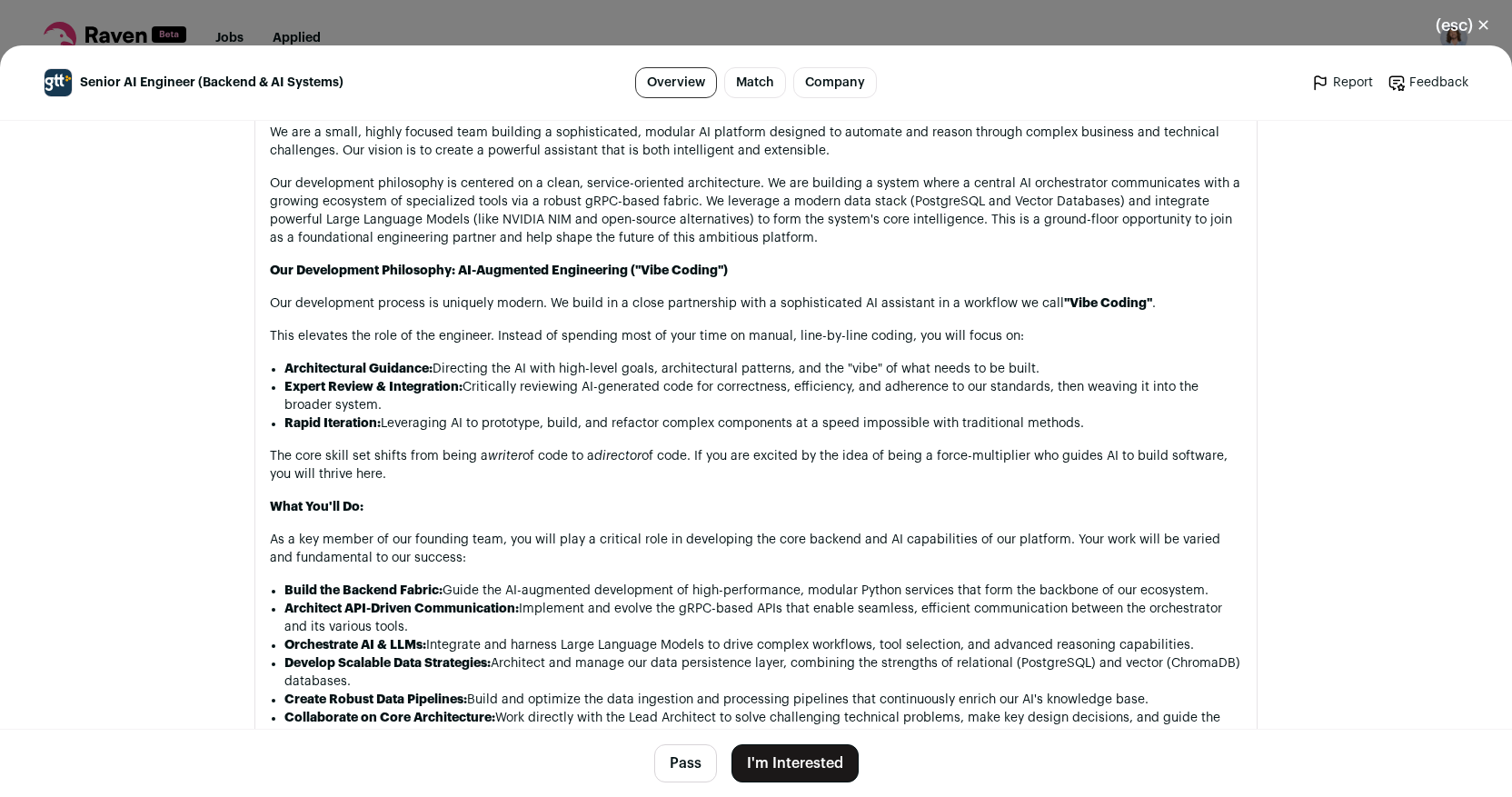
click at [1446, 21] on button "(esc) ✕" at bounding box center [1462, 25] width 98 height 40
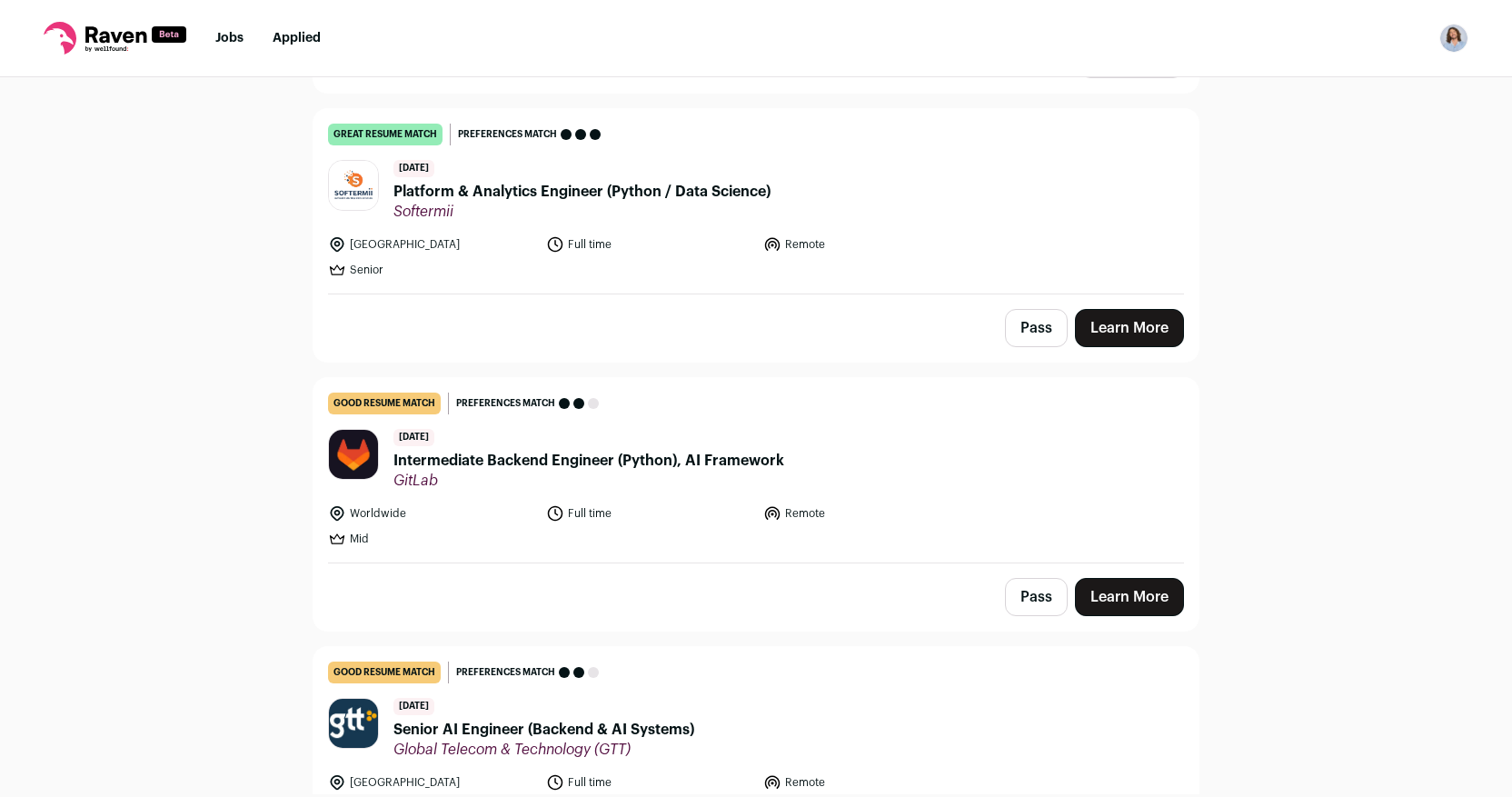
scroll to position [978, 0]
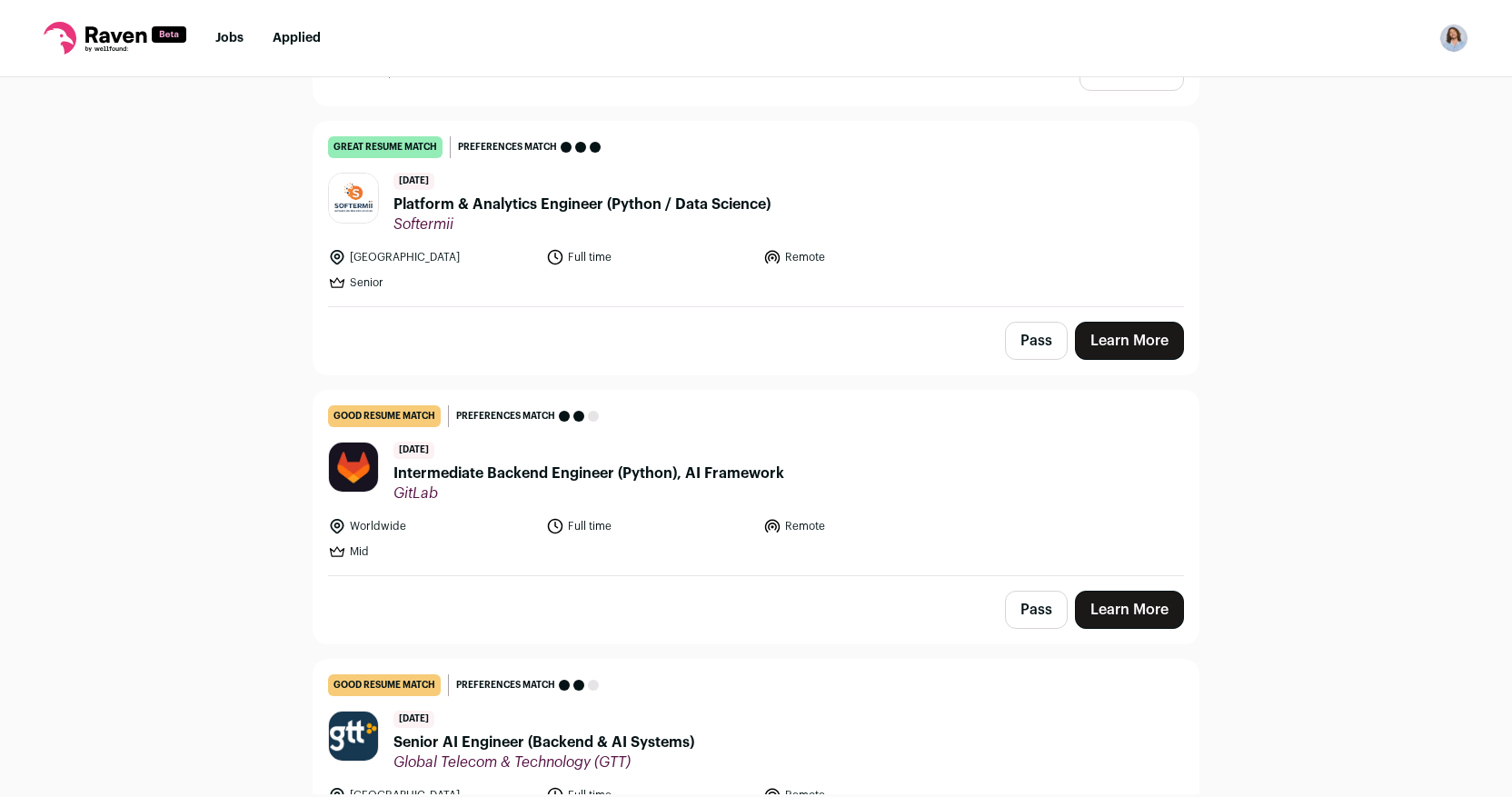
click at [1128, 356] on link "Learn More" at bounding box center [1129, 340] width 109 height 38
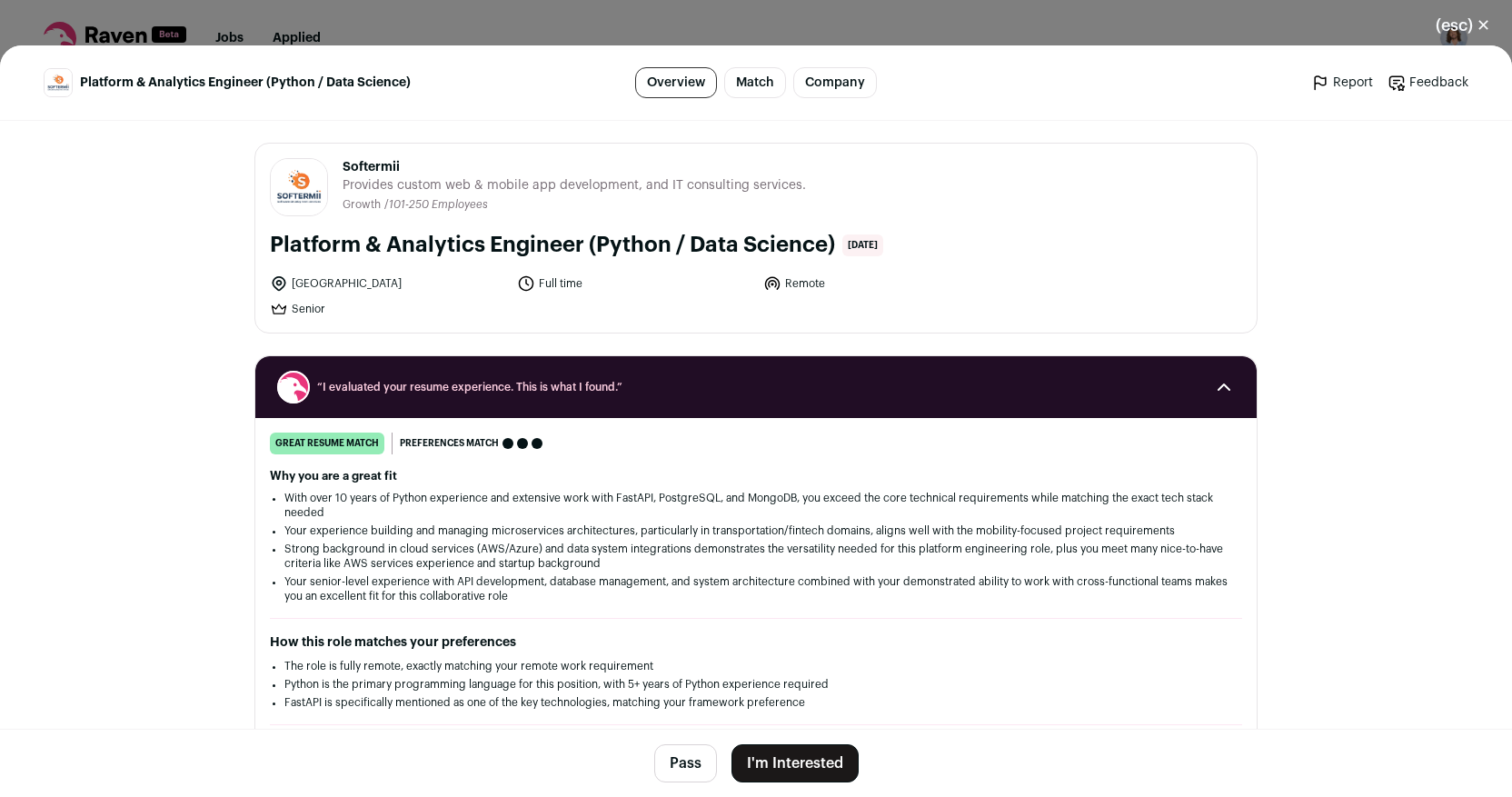
click at [775, 752] on button "I'm Interested" at bounding box center [795, 763] width 128 height 38
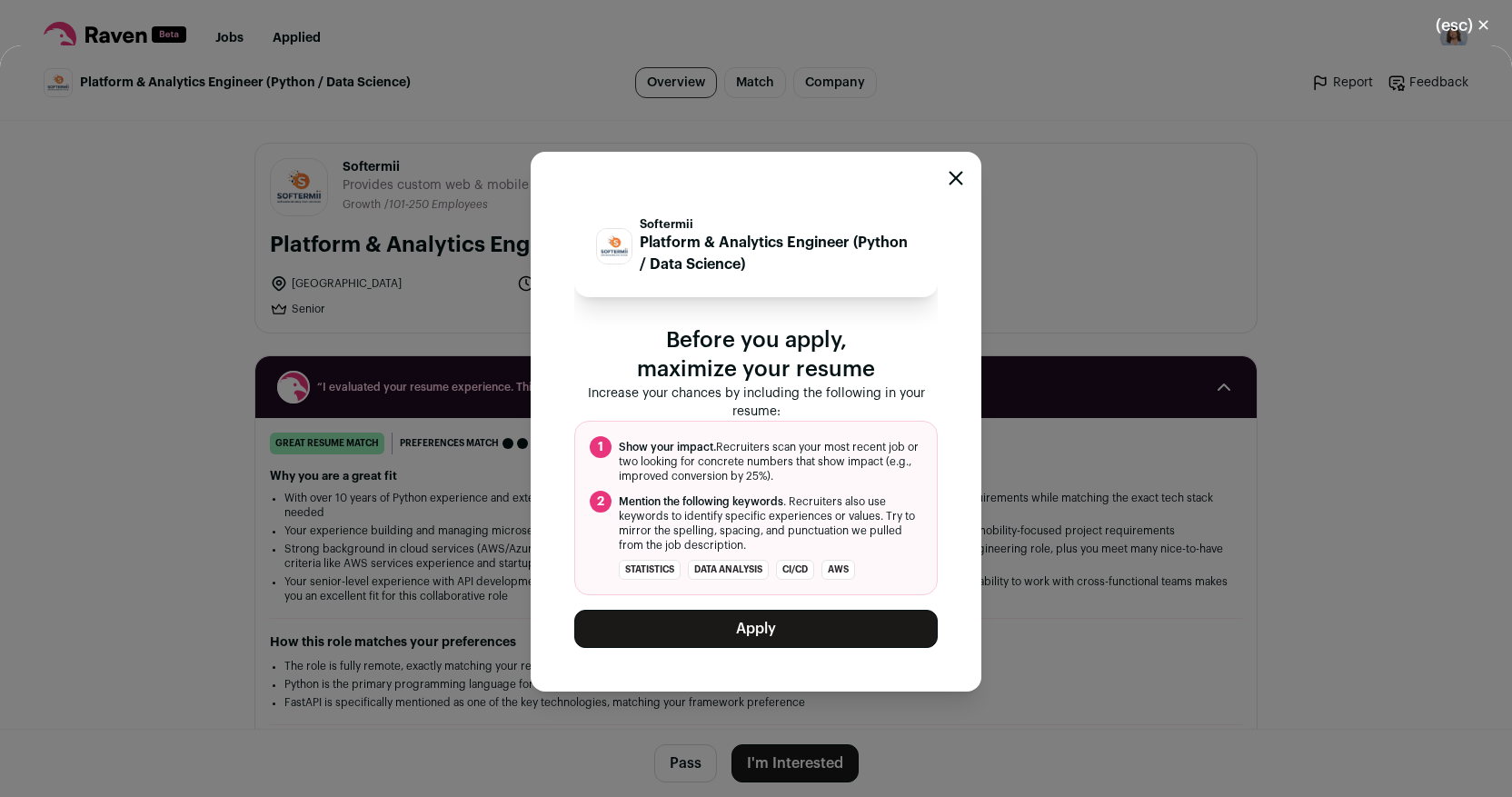
click at [719, 620] on button "Apply" at bounding box center [756, 628] width 363 height 38
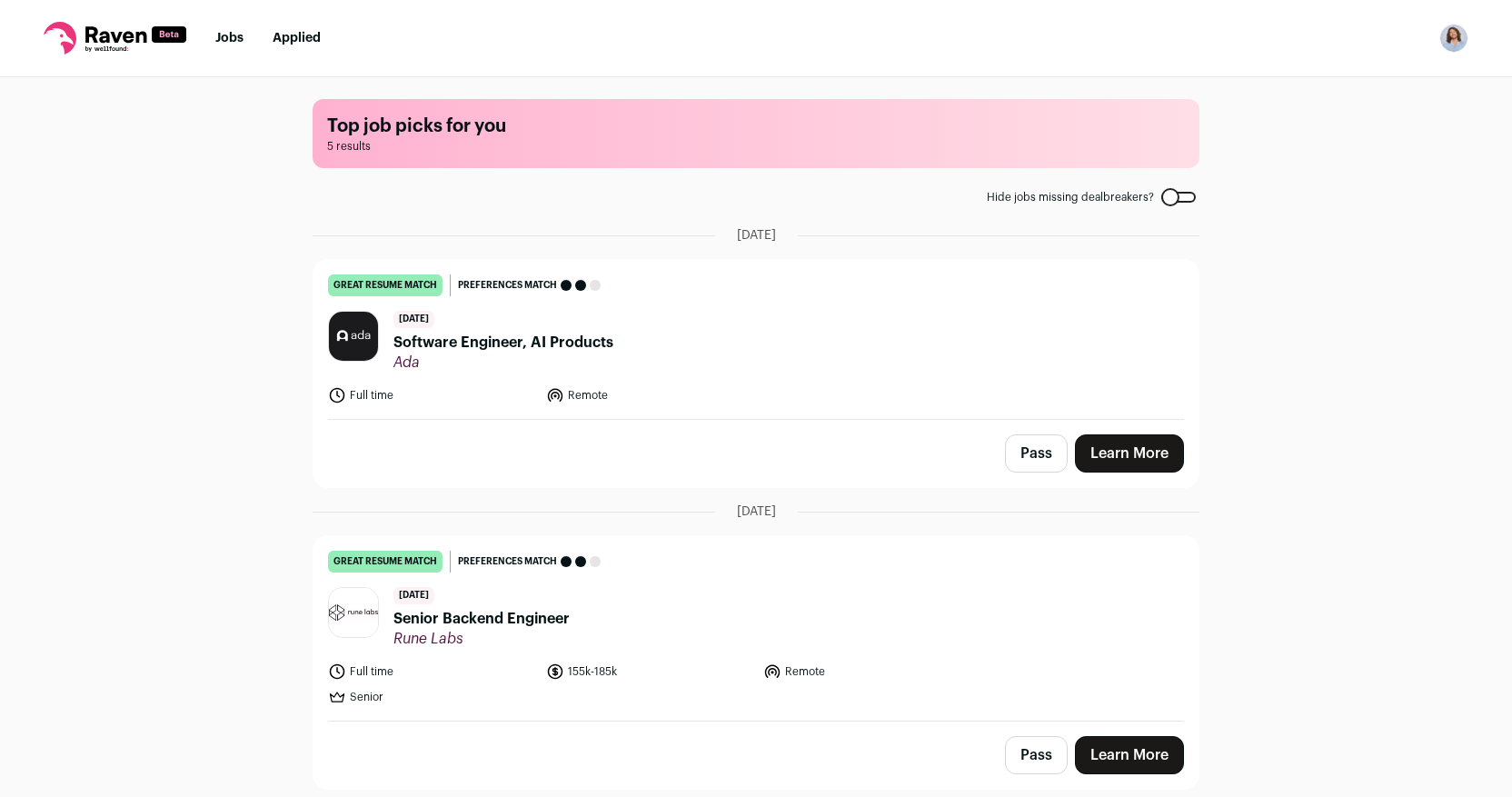
click at [1120, 464] on link "Learn More" at bounding box center [1129, 453] width 109 height 38
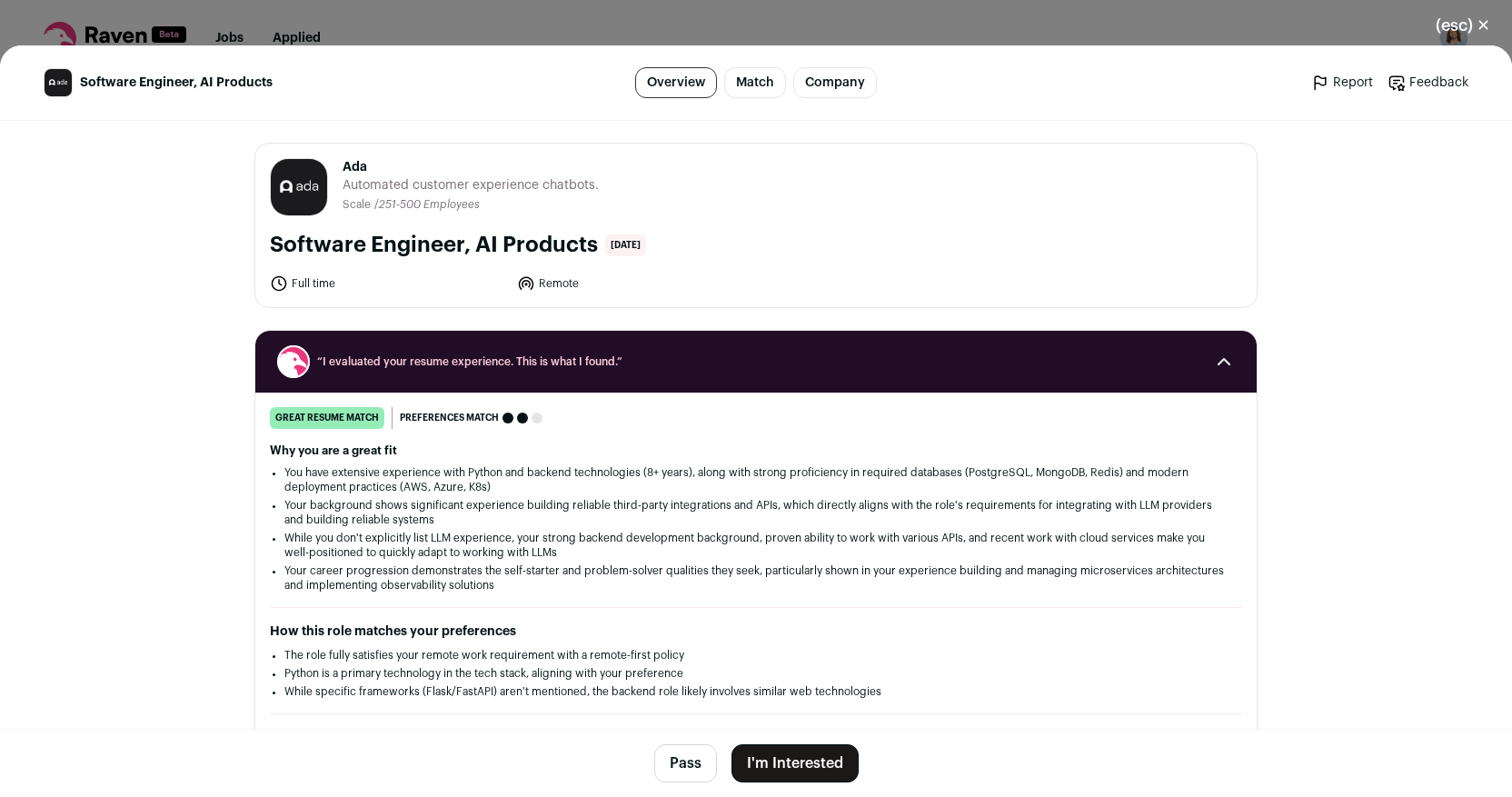
click at [811, 752] on button "I'm Interested" at bounding box center [795, 763] width 128 height 38
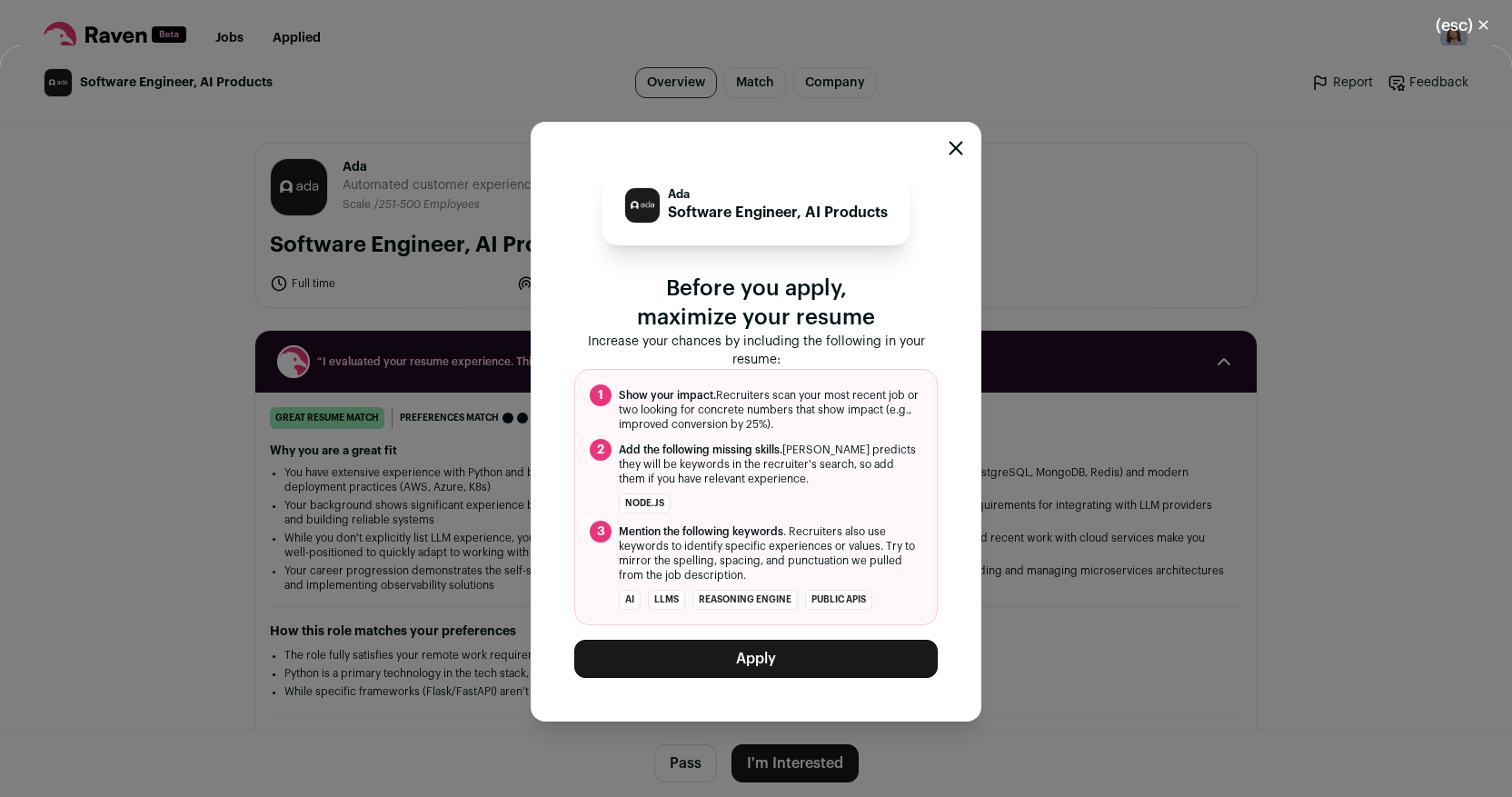
click at [682, 651] on button "Apply" at bounding box center [756, 659] width 363 height 38
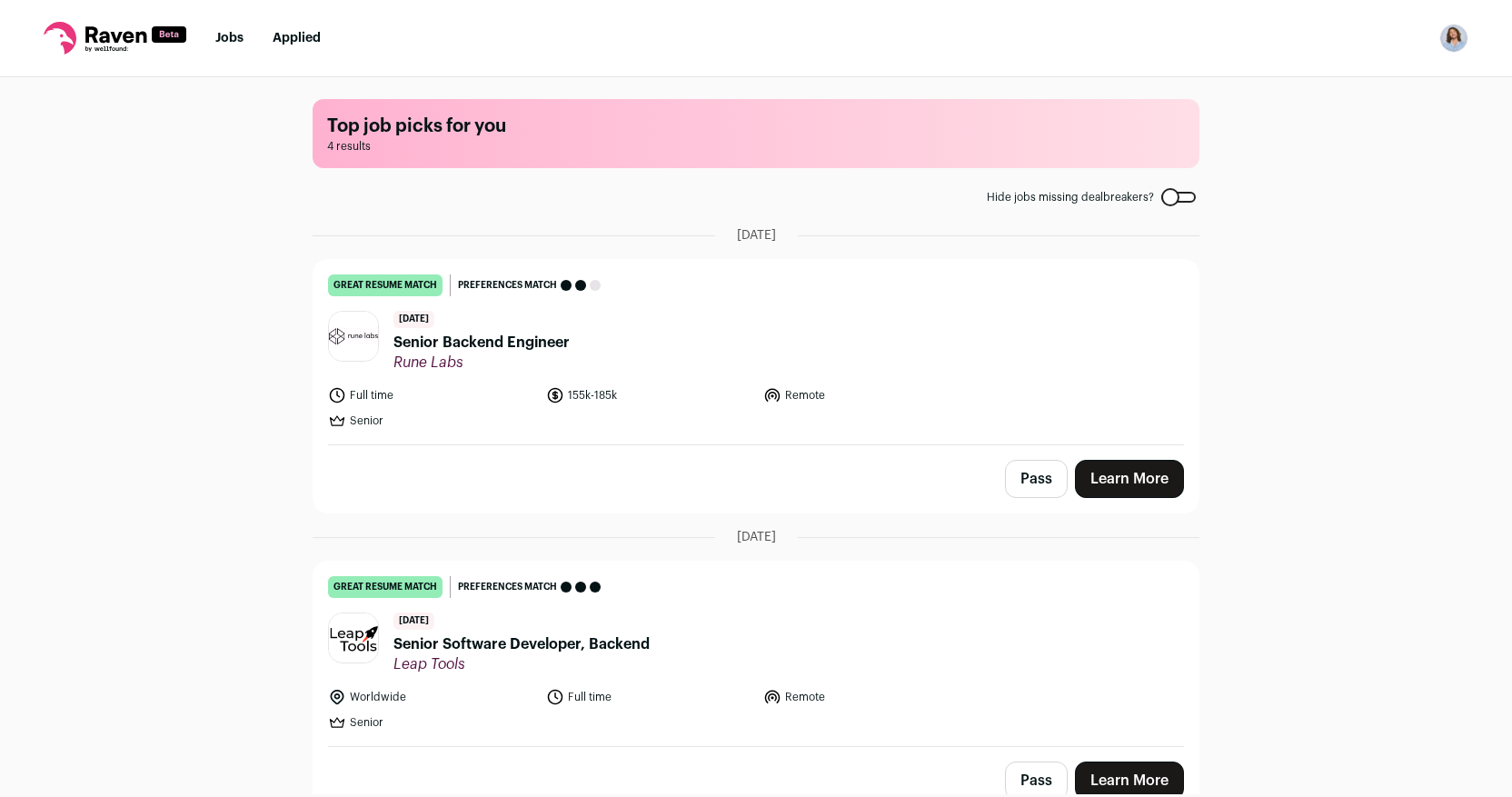
click at [468, 348] on span "Senior Backend Engineer" at bounding box center [481, 342] width 176 height 21
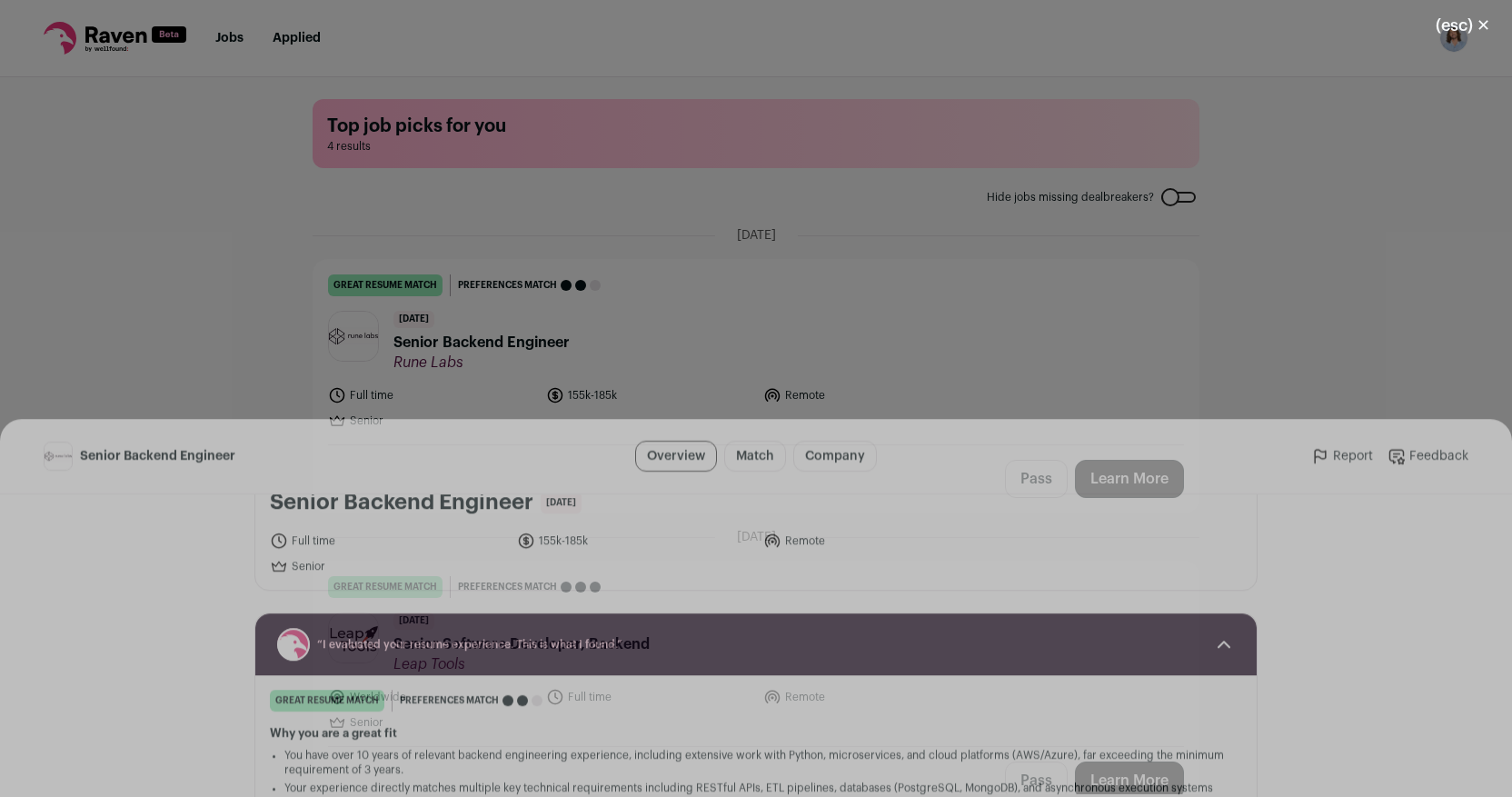
scroll to position [123, 0]
